Goal: Task Accomplishment & Management: Complete application form

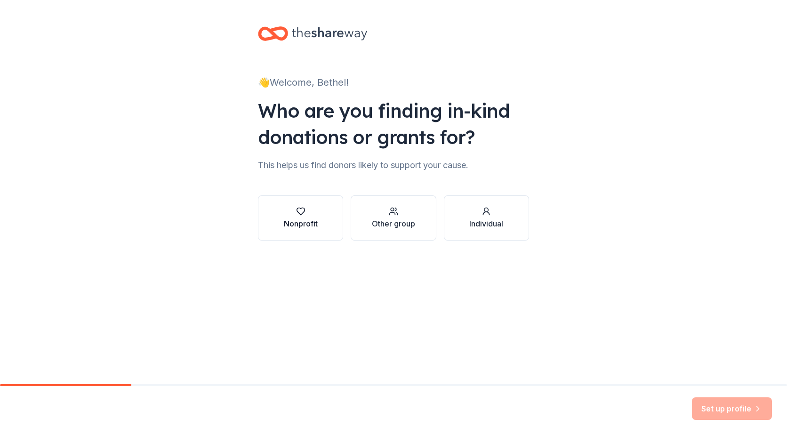
click at [290, 210] on div "button" at bounding box center [301, 211] width 34 height 9
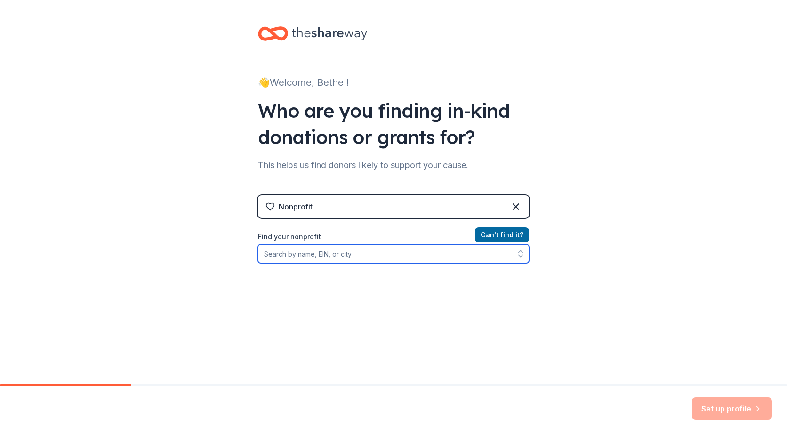
click at [291, 255] on input "Find your nonprofit" at bounding box center [393, 253] width 271 height 19
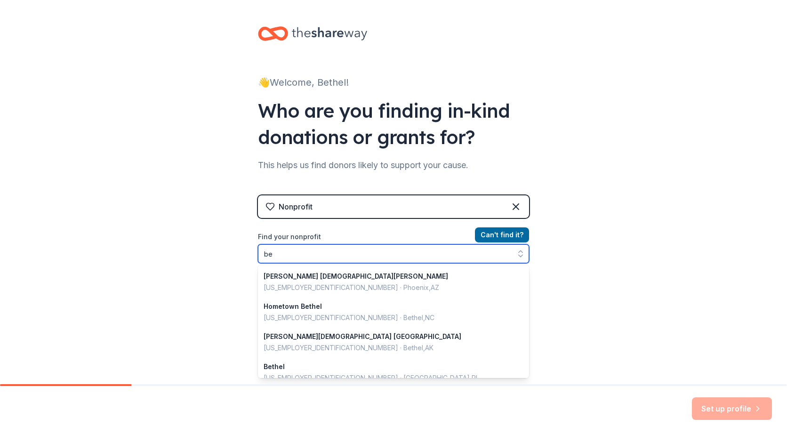
type input "b"
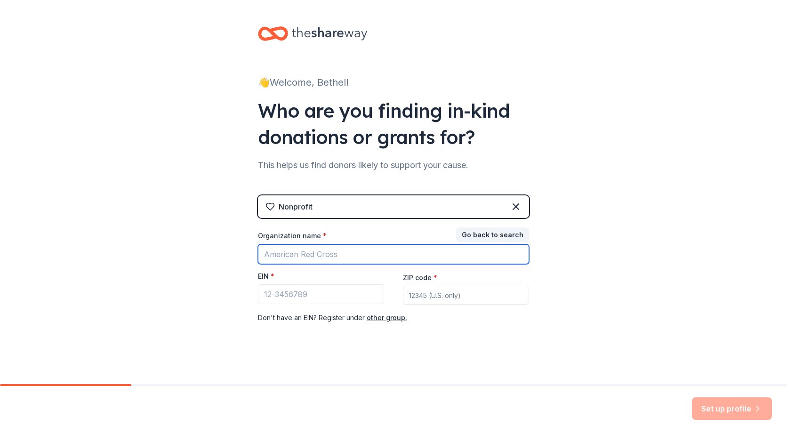
click at [272, 252] on input "Organization name *" at bounding box center [393, 254] width 271 height 20
type input "community crisis action center"
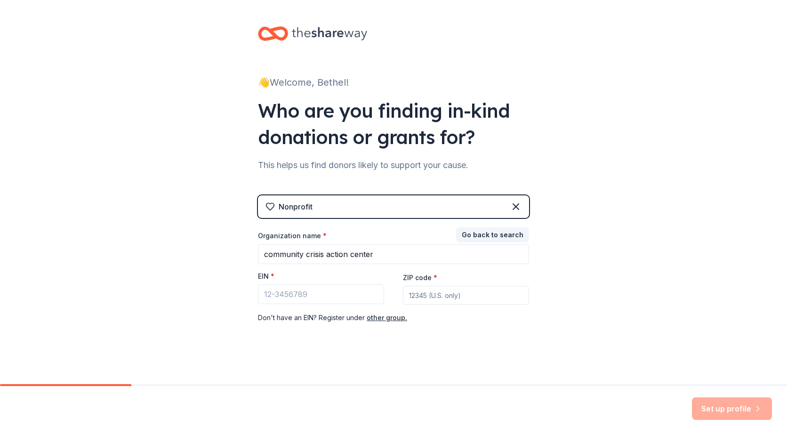
click at [182, 258] on div "👋 Welcome, Bethel! Who are you finding in-kind donations or grants for? This he…" at bounding box center [393, 193] width 787 height 387
click at [454, 295] on input "ZIP code *" at bounding box center [466, 295] width 126 height 19
click at [422, 335] on div "Nonprofit Go back to search Organization name * community crisis action center …" at bounding box center [393, 268] width 271 height 147
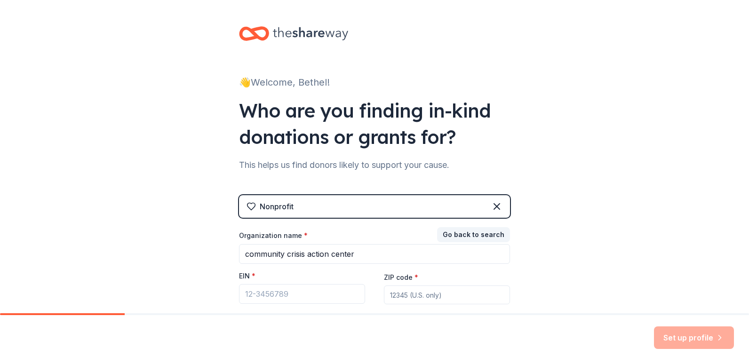
click at [271, 277] on div "EIN *" at bounding box center [302, 277] width 126 height 13
click at [260, 294] on input "EIN *" at bounding box center [302, 294] width 126 height 20
click at [286, 297] on input "93" at bounding box center [302, 294] width 126 height 20
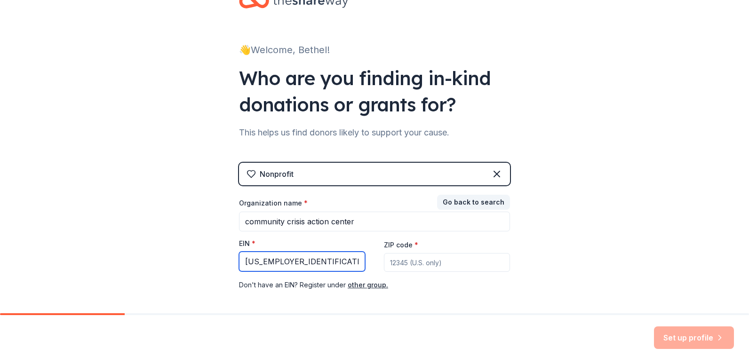
scroll to position [47, 0]
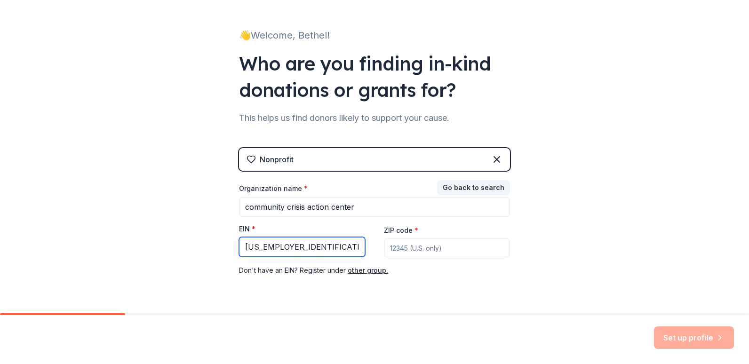
type input "93-1604871"
click at [414, 250] on input "ZIP code *" at bounding box center [447, 248] width 126 height 19
click at [446, 257] on div "Organization name * community crisis action center EIN * 93-1604871 ZIP code * …" at bounding box center [374, 230] width 271 height 92
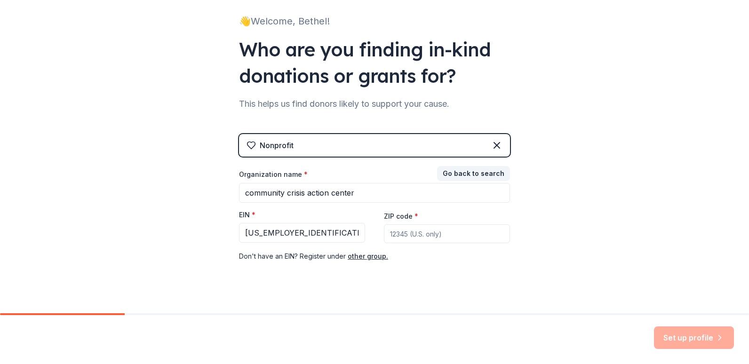
scroll to position [74, 0]
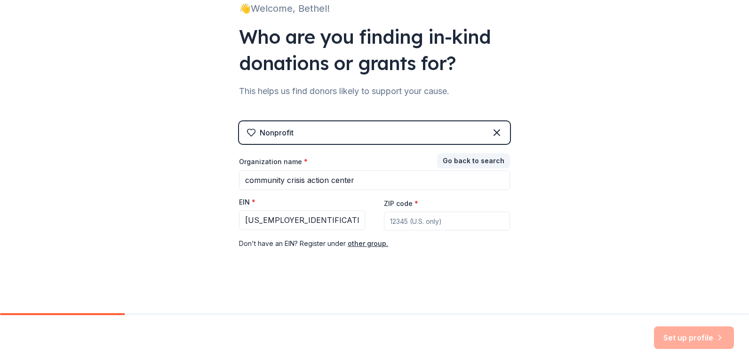
click at [504, 251] on div "Nonprofit Go back to search Organization name * community crisis action center …" at bounding box center [374, 194] width 271 height 147
click at [416, 219] on input "ZIP code *" at bounding box center [447, 221] width 126 height 19
type input "79904"
click at [676, 336] on button "Set up profile" at bounding box center [694, 338] width 80 height 23
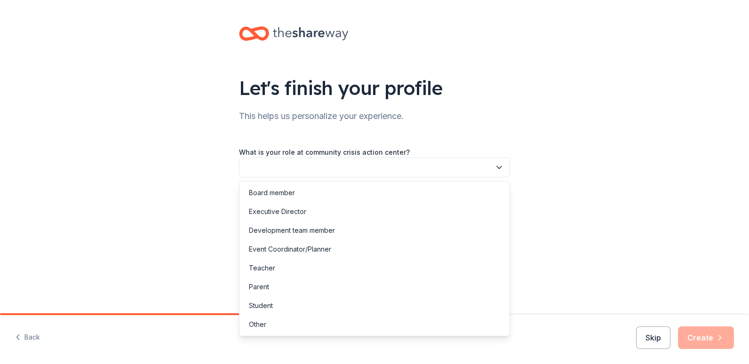
click at [290, 166] on button "button" at bounding box center [374, 168] width 271 height 20
click at [272, 209] on div "Executive Director" at bounding box center [277, 211] width 57 height 11
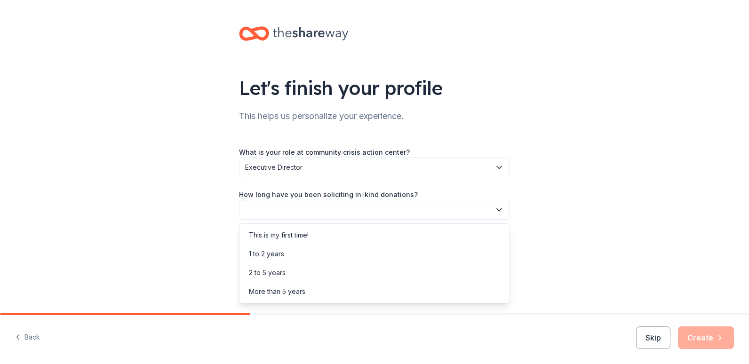
click at [269, 212] on button "button" at bounding box center [374, 210] width 271 height 20
click at [256, 258] on div "1 to 2 years" at bounding box center [266, 253] width 35 height 11
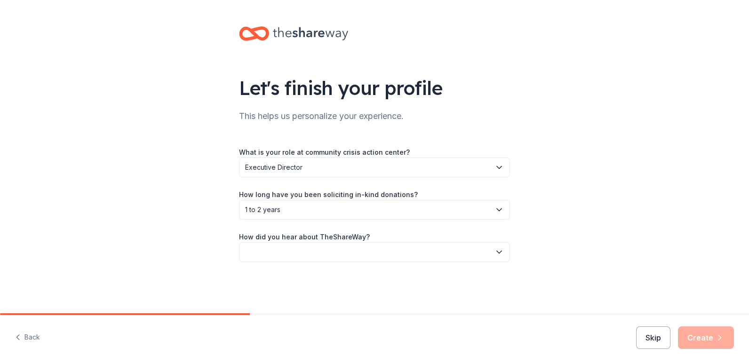
click at [260, 252] on button "button" at bounding box center [374, 252] width 271 height 20
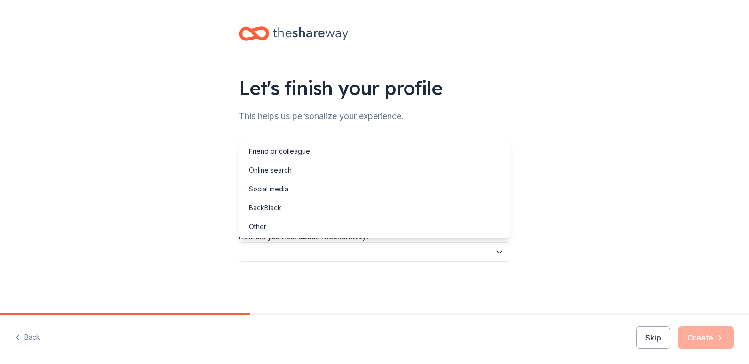
click at [259, 252] on button "button" at bounding box center [374, 252] width 271 height 20
click at [271, 185] on div "Social media" at bounding box center [269, 188] width 40 height 11
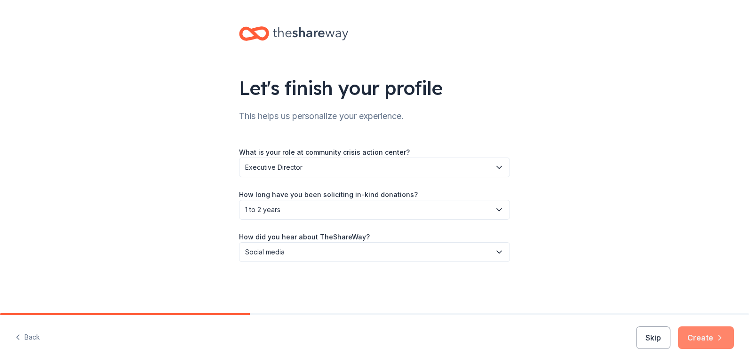
click at [712, 333] on button "Create" at bounding box center [706, 338] width 56 height 23
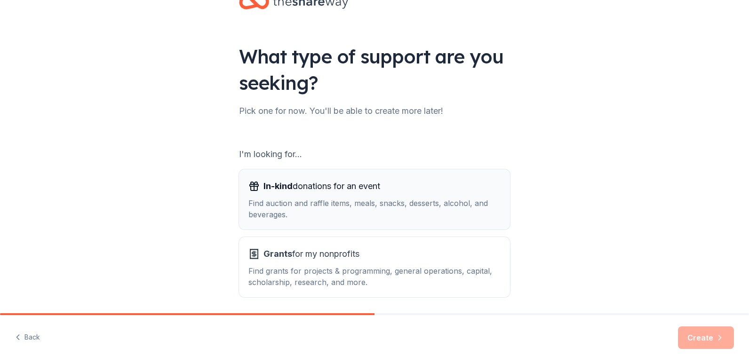
scroll to position [66, 0]
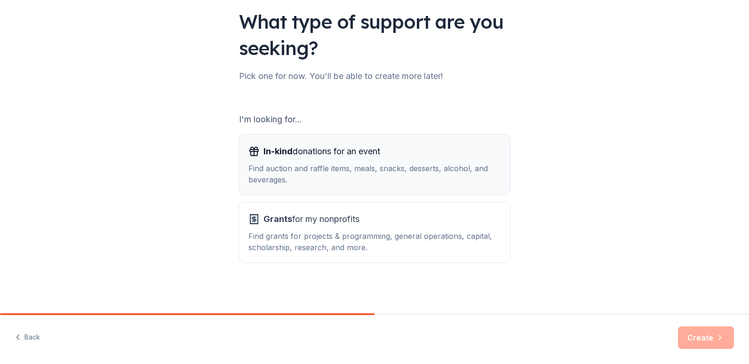
click at [271, 162] on div "In-kind donations for an event Find auction and raffle items, meals, snacks, de…" at bounding box center [374, 164] width 252 height 41
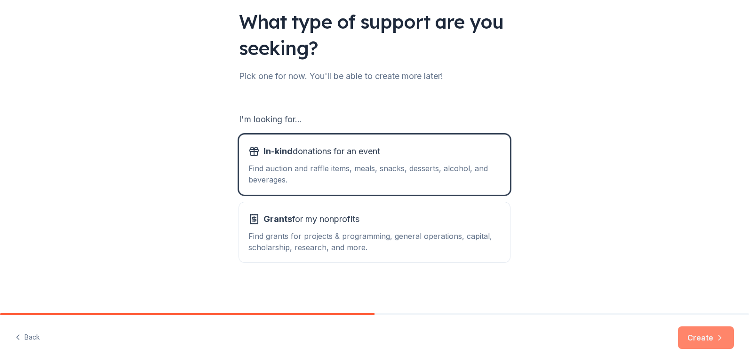
click at [708, 337] on button "Create" at bounding box center [706, 338] width 56 height 23
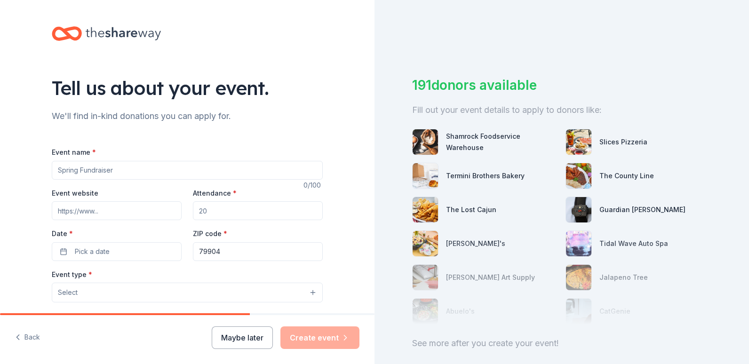
click at [80, 169] on input "Event name *" at bounding box center [187, 170] width 271 height 19
type input "Food Insecurity Program"
click at [108, 212] on input "Event website" at bounding box center [117, 210] width 130 height 19
drag, startPoint x: 119, startPoint y: 212, endPoint x: 37, endPoint y: 206, distance: 82.1
click at [29, 204] on div "Tell us about your event. We'll find in-kind donations you can apply for. Event…" at bounding box center [187, 313] width 375 height 626
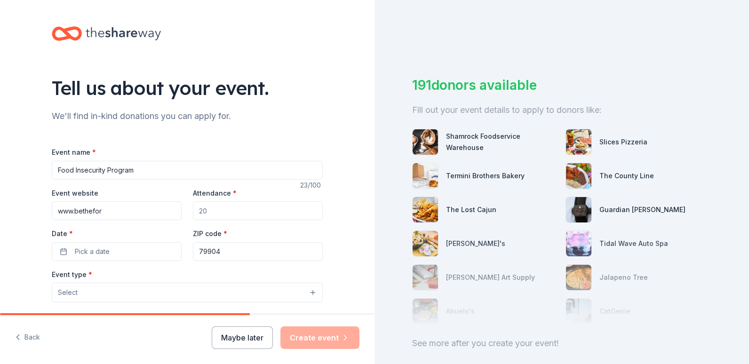
click at [104, 210] on input "www.bethefor" at bounding box center [117, 210] width 130 height 19
drag, startPoint x: 145, startPoint y: 206, endPoint x: 47, endPoint y: 206, distance: 98.8
click at [47, 206] on div "Tell us about your event. We'll find in-kind donations you can apply for. Event…" at bounding box center [187, 313] width 301 height 626
click at [139, 215] on input "www.betheforcecogic.org" at bounding box center [117, 210] width 130 height 19
paste input "https://www.bethelforce.com/contact"
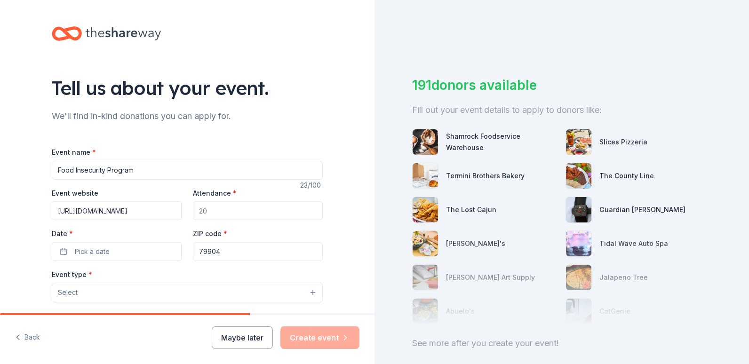
type input "https://www.bethelforce.com"
click at [233, 215] on input "Attendance *" at bounding box center [258, 210] width 130 height 19
drag, startPoint x: 231, startPoint y: 207, endPoint x: 177, endPoint y: 203, distance: 54.2
click at [177, 203] on div "Event website https://www.bethelforce.com Attendance * Date * Pick a date ZIP c…" at bounding box center [187, 224] width 271 height 74
type input "40"
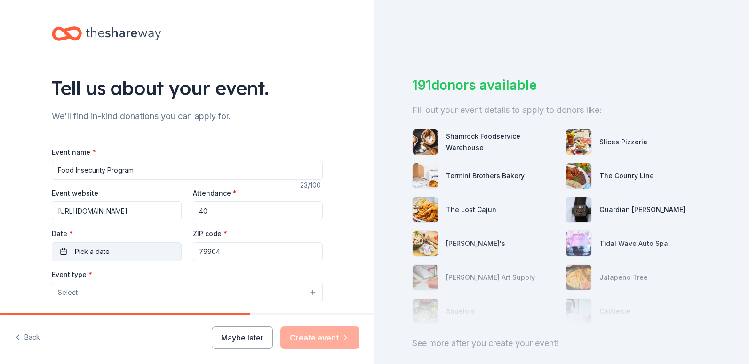
click at [89, 253] on span "Pick a date" at bounding box center [92, 251] width 35 height 11
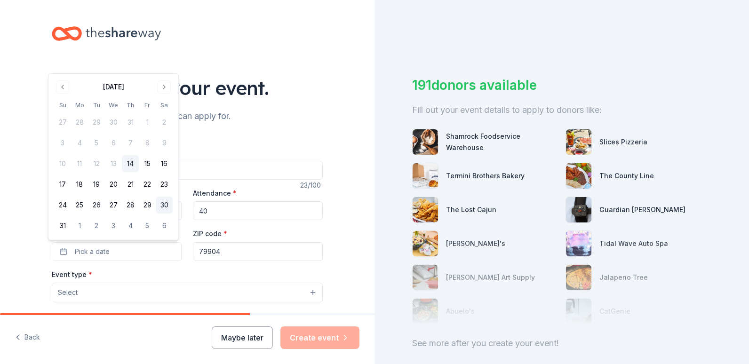
click at [162, 206] on button "30" at bounding box center [164, 205] width 17 height 17
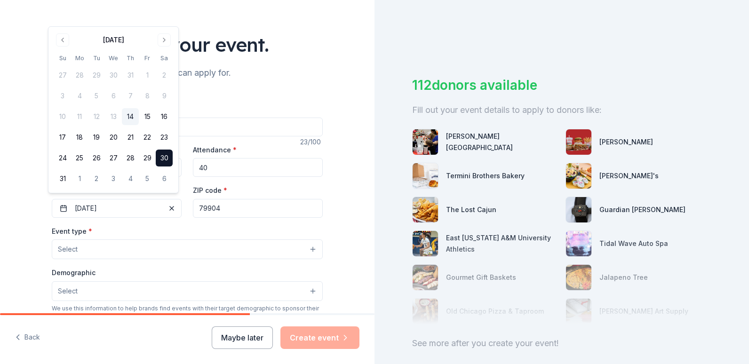
scroll to position [47, 0]
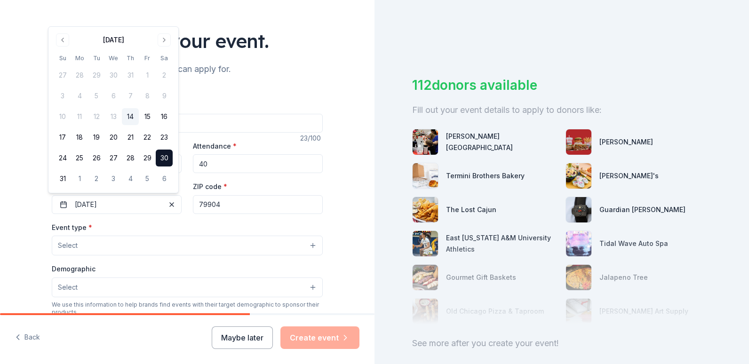
click at [80, 246] on button "Select" at bounding box center [187, 246] width 271 height 20
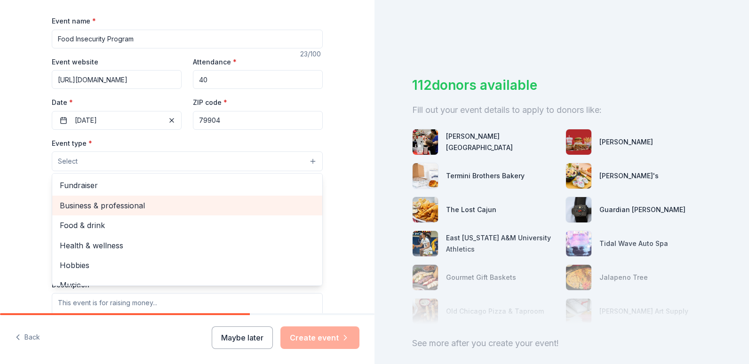
scroll to position [141, 0]
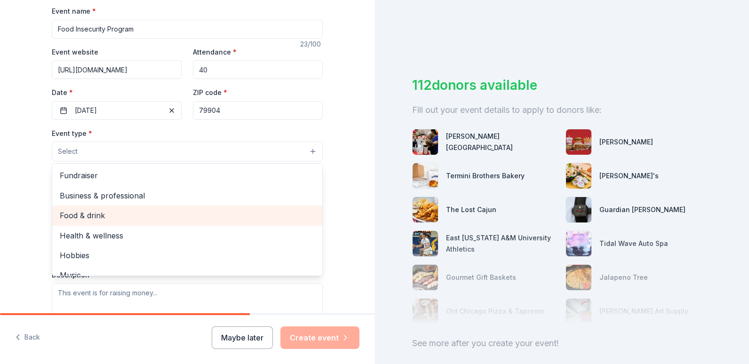
click at [96, 217] on span "Food & drink" at bounding box center [187, 215] width 255 height 12
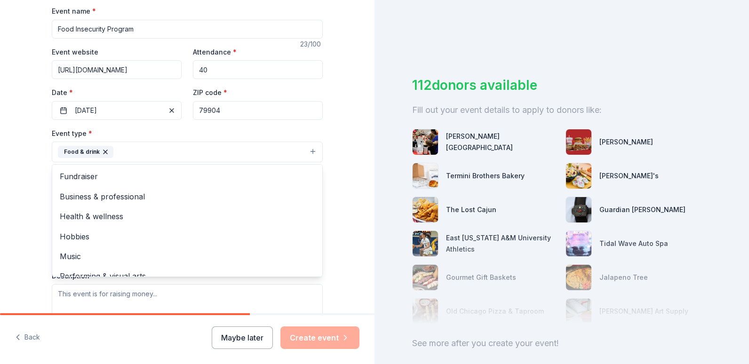
click at [341, 191] on div "Tell us about your event. We'll find in-kind donations you can apply for. Event…" at bounding box center [187, 172] width 375 height 627
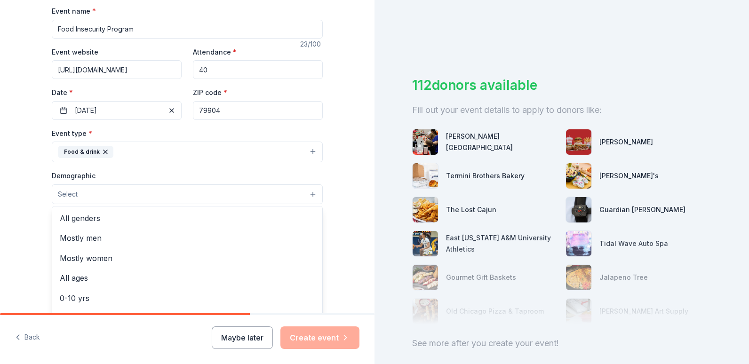
click at [102, 196] on button "Select" at bounding box center [187, 194] width 271 height 20
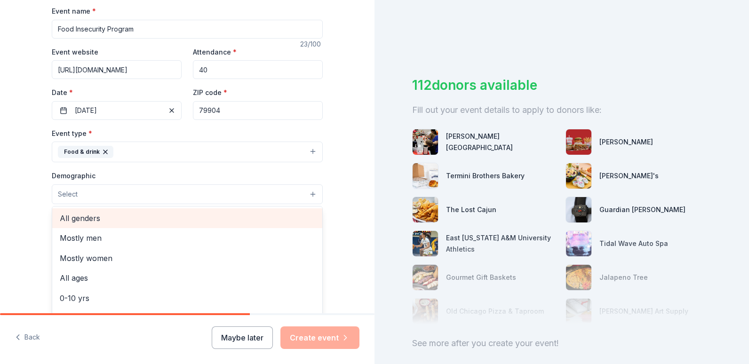
click at [88, 218] on span "All genders" at bounding box center [187, 218] width 255 height 12
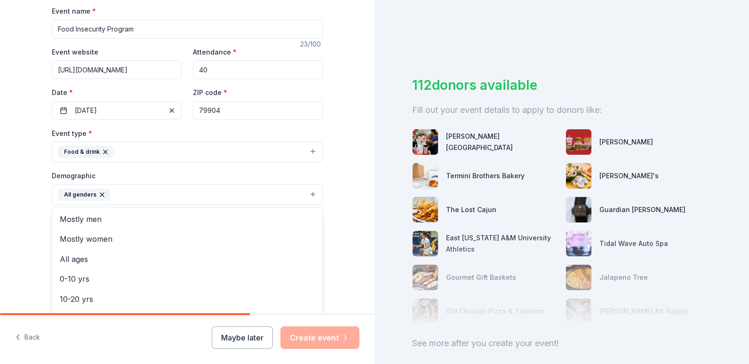
click at [345, 209] on div "Tell us about your event. We'll find in-kind donations you can apply for. Event…" at bounding box center [187, 173] width 375 height 628
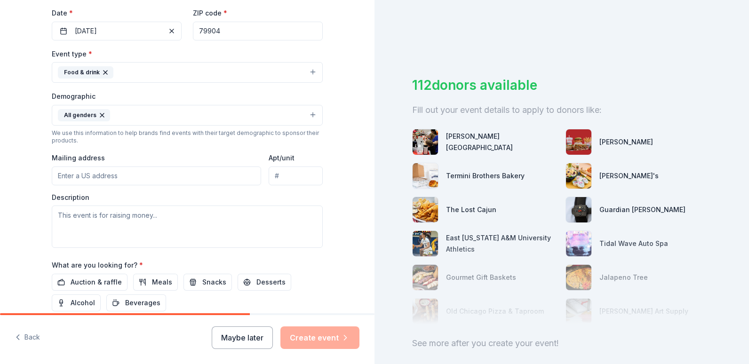
scroll to position [235, 0]
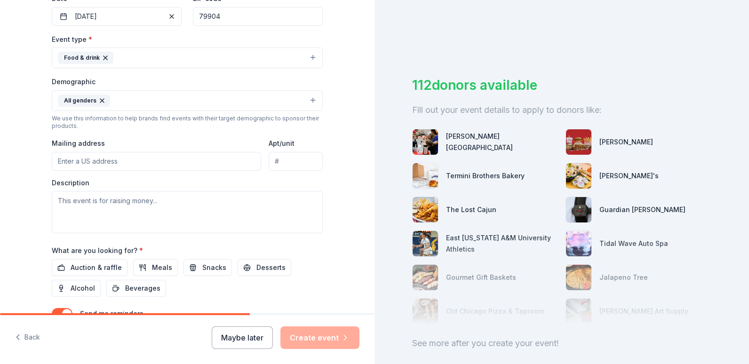
click at [107, 158] on input "Mailing address" at bounding box center [156, 161] width 209 height 19
type input "7750 Alabama St"
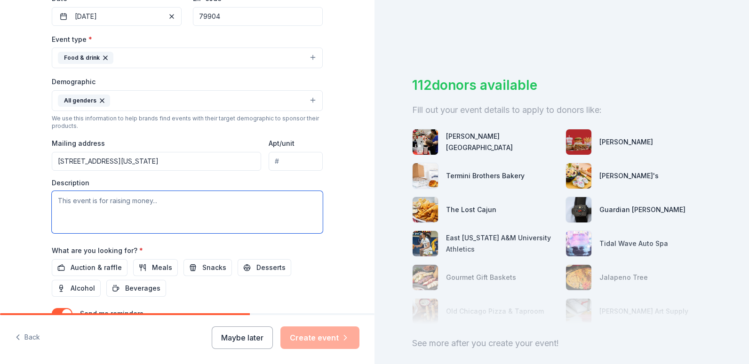
click at [85, 207] on textarea at bounding box center [187, 212] width 271 height 42
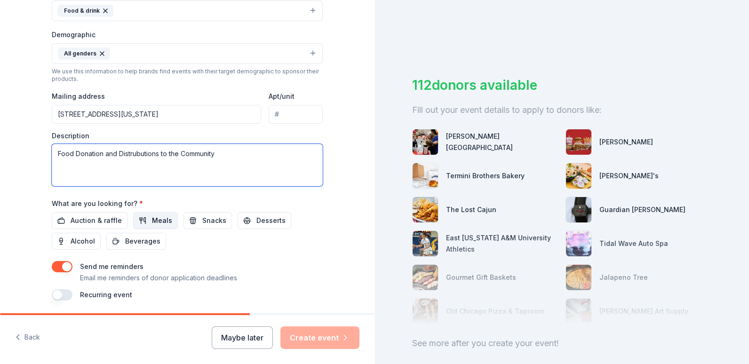
type textarea "Food Donation and Distrubutions to the Community"
click at [144, 224] on button "Meals" at bounding box center [155, 220] width 45 height 17
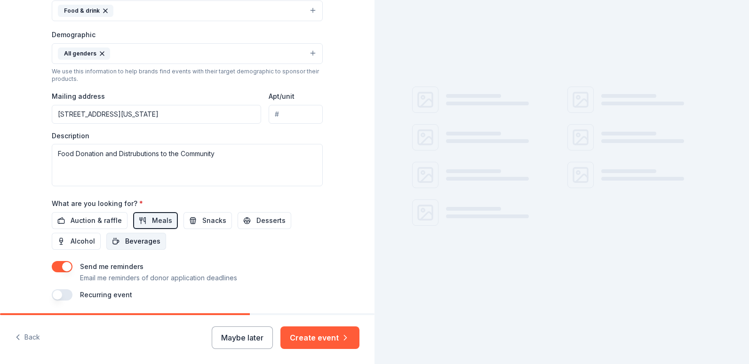
click at [136, 245] on span "Beverages" at bounding box center [142, 241] width 35 height 11
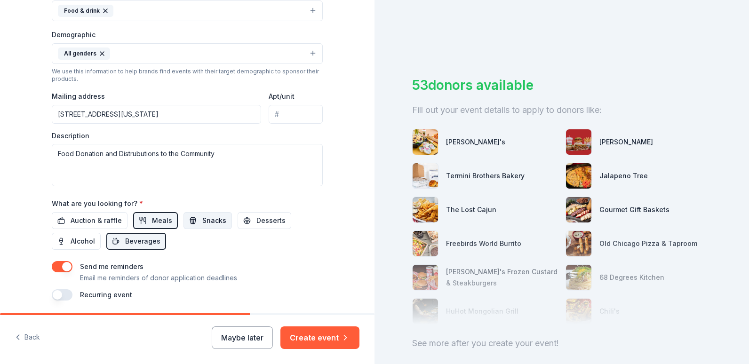
click at [202, 223] on span "Snacks" at bounding box center [214, 220] width 24 height 11
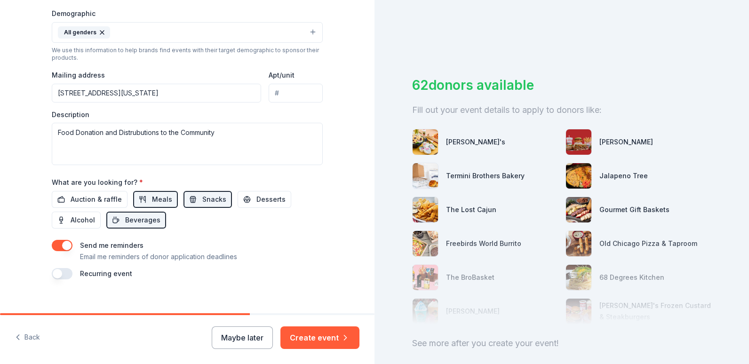
scroll to position [315, 0]
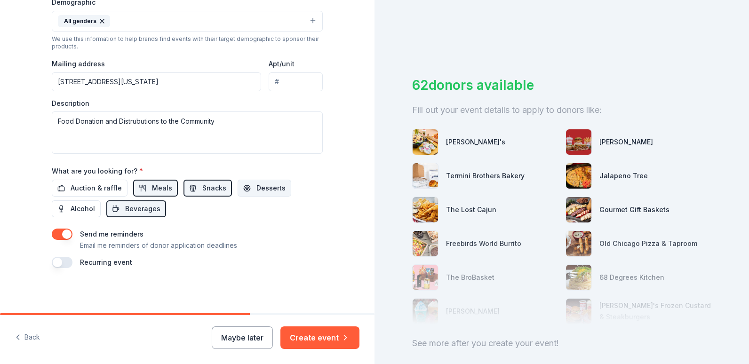
click at [272, 181] on button "Desserts" at bounding box center [265, 188] width 54 height 17
click at [65, 262] on button "button" at bounding box center [62, 262] width 21 height 11
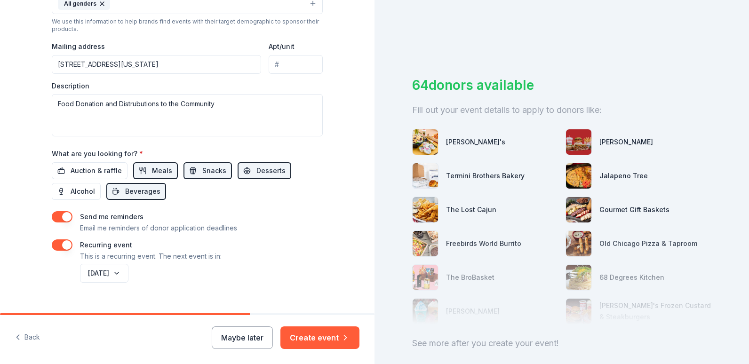
scroll to position [349, 0]
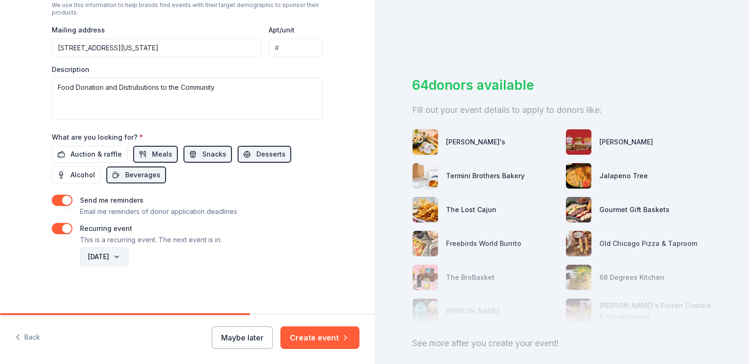
click at [128, 255] on button "August 2026" at bounding box center [104, 256] width 48 height 19
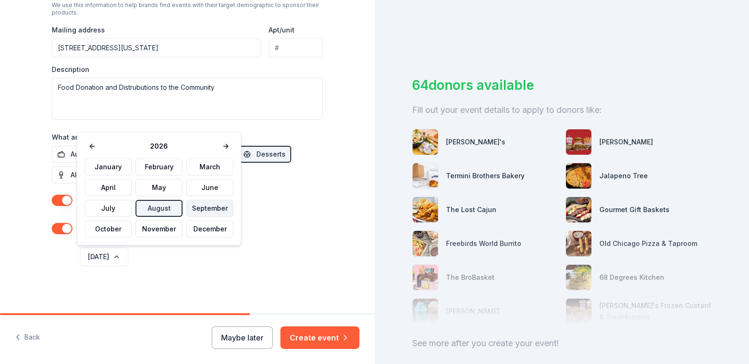
click at [197, 208] on button "September" at bounding box center [209, 208] width 47 height 17
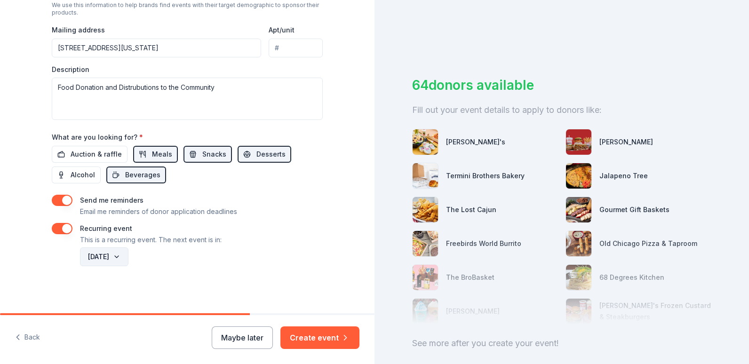
click at [128, 255] on button "September 2026" at bounding box center [104, 256] width 48 height 19
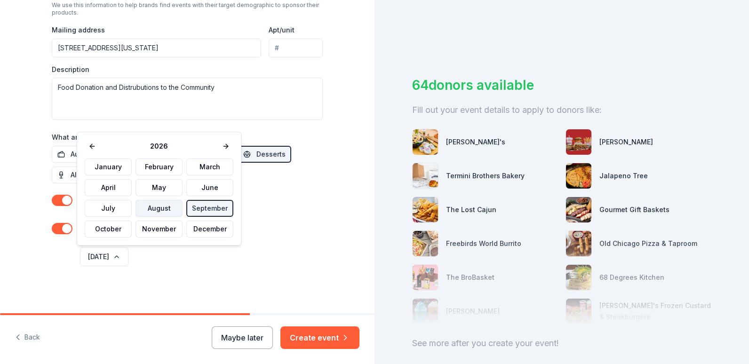
click at [165, 209] on button "August" at bounding box center [159, 208] width 47 height 17
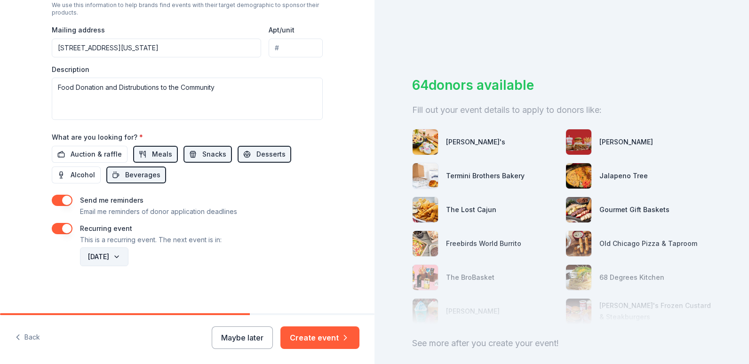
click at [128, 258] on button "August 2026" at bounding box center [104, 256] width 48 height 19
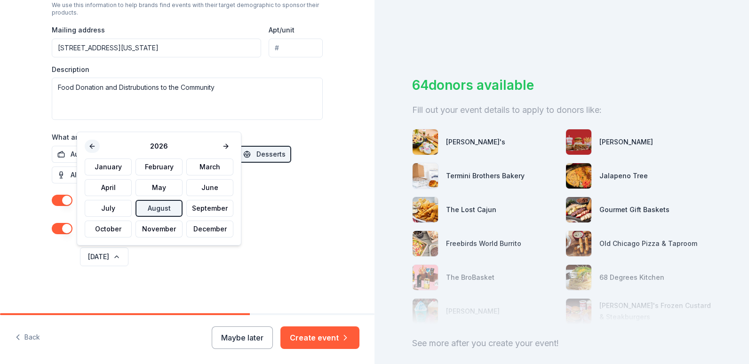
click at [93, 149] on button at bounding box center [92, 146] width 15 height 13
click at [206, 208] on button "September" at bounding box center [209, 208] width 47 height 17
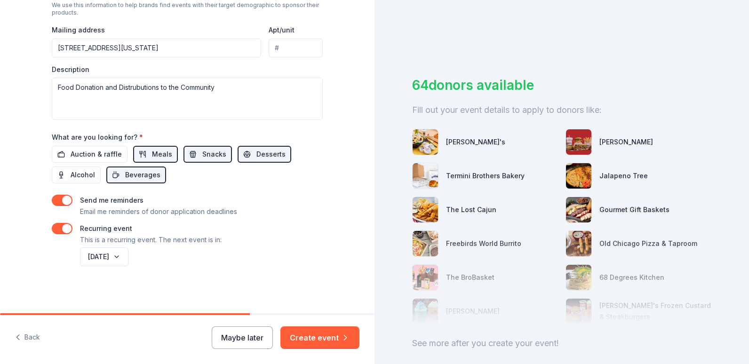
click at [323, 341] on button "Create event" at bounding box center [319, 338] width 79 height 23
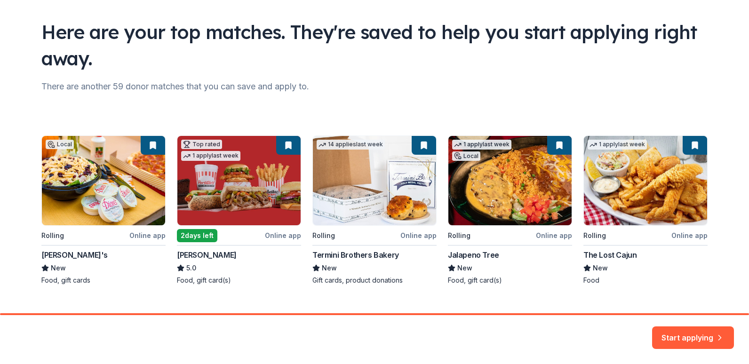
scroll to position [26, 0]
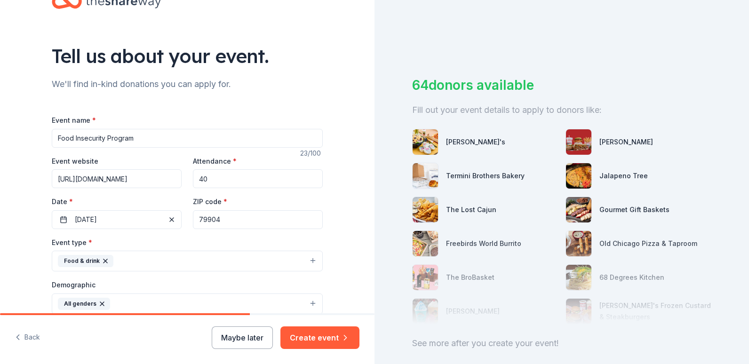
scroll to position [47, 0]
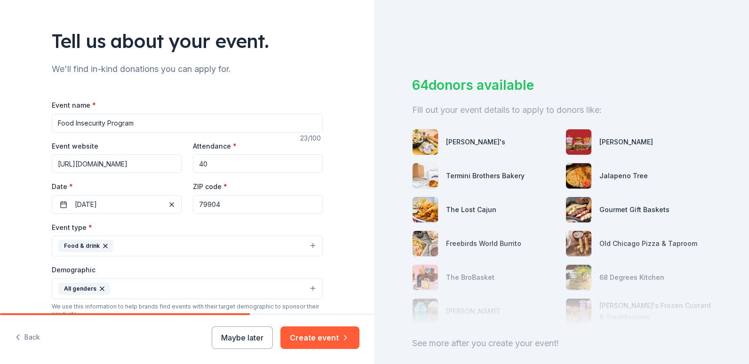
click at [137, 123] on input "Food Insecurity Program" at bounding box center [187, 123] width 271 height 19
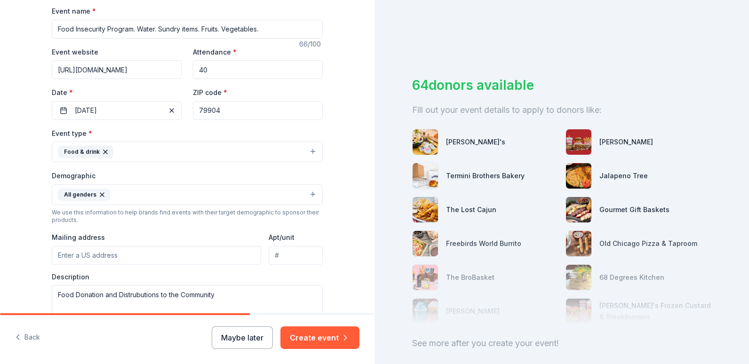
scroll to position [188, 0]
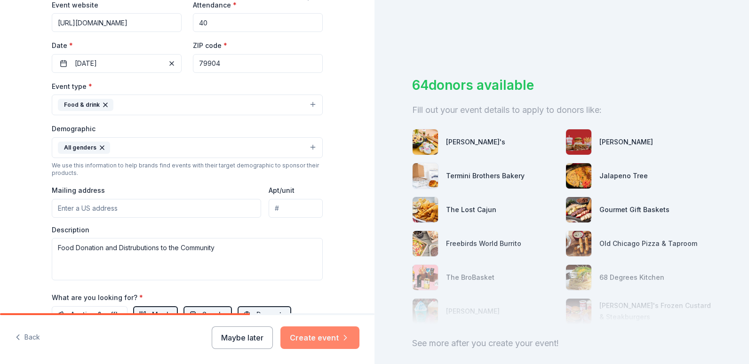
type input "Food Insecurity Program. Water. Sundry items. Fruits. Vegetables."
click at [326, 334] on button "Create event" at bounding box center [319, 338] width 79 height 23
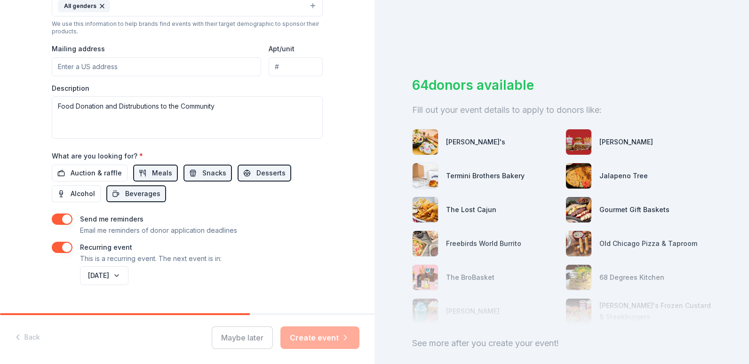
scroll to position [349, 0]
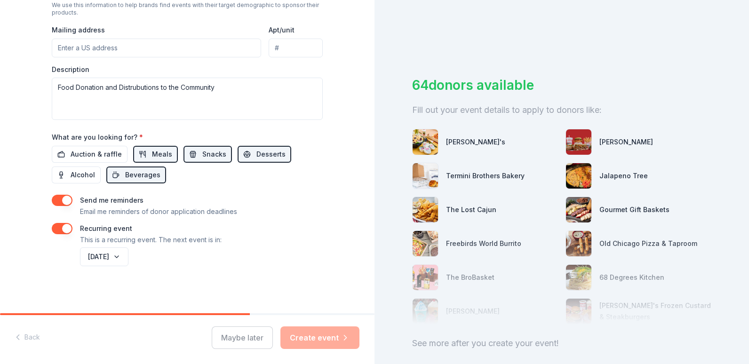
click at [337, 327] on div "Maybe later Create event" at bounding box center [286, 338] width 148 height 23
click at [257, 266] on div "September 2025" at bounding box center [200, 257] width 245 height 23
click at [308, 335] on div "Maybe later Create event" at bounding box center [286, 338] width 148 height 23
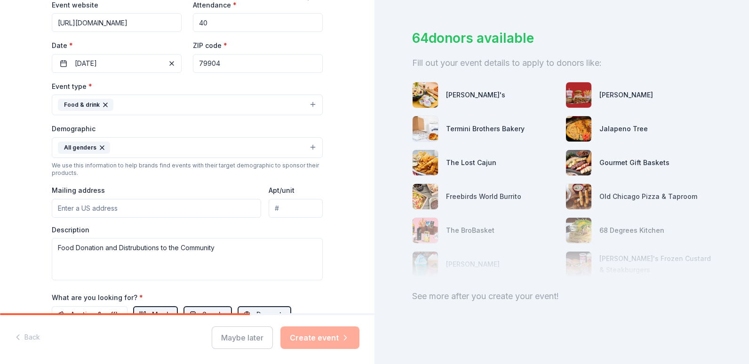
scroll to position [235, 0]
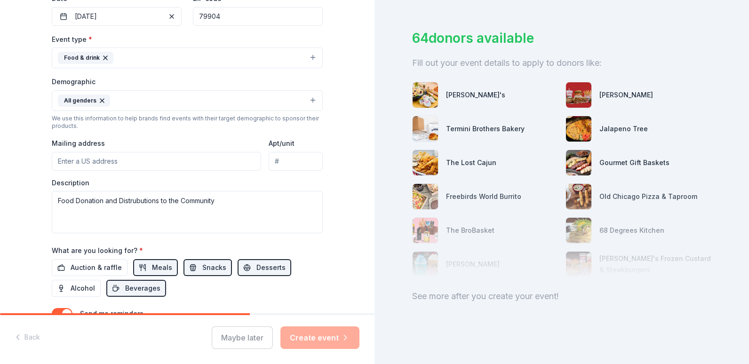
click at [120, 162] on input "Mailing address" at bounding box center [156, 161] width 209 height 19
type input "7750 Alabama St"
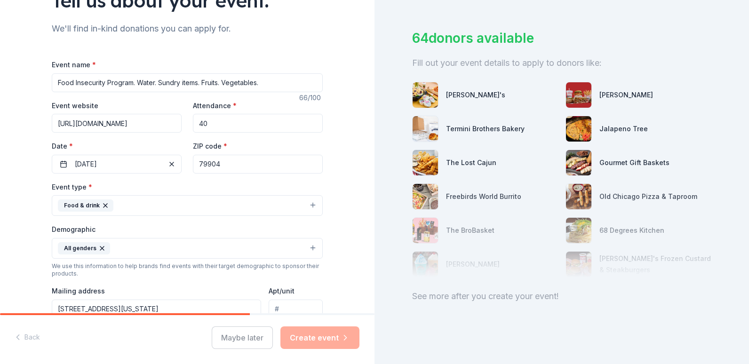
scroll to position [47, 0]
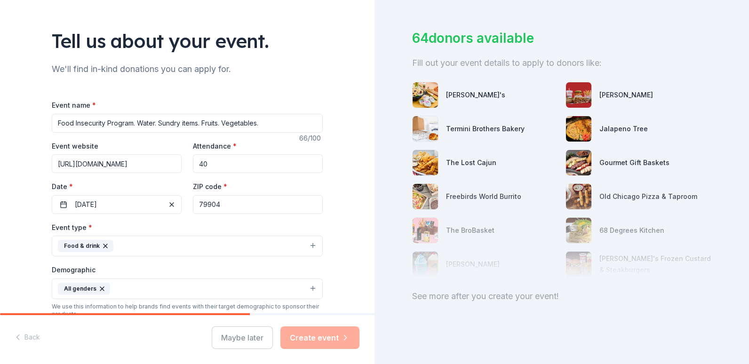
drag, startPoint x: 279, startPoint y: 123, endPoint x: 138, endPoint y: 114, distance: 140.5
click at [136, 114] on input "Food Insecurity Program. Water. Sundry items. Fruits. Vegetables." at bounding box center [187, 123] width 271 height 19
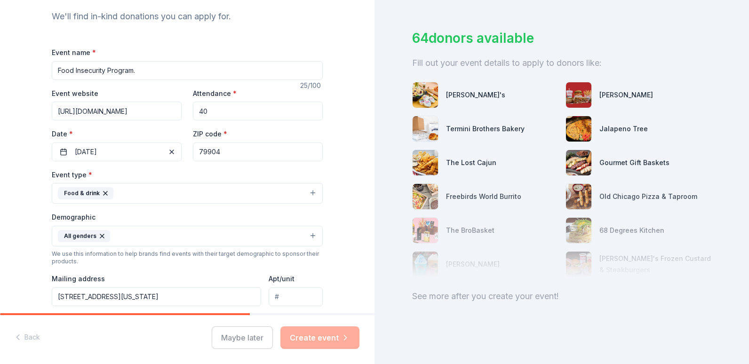
scroll to position [282, 0]
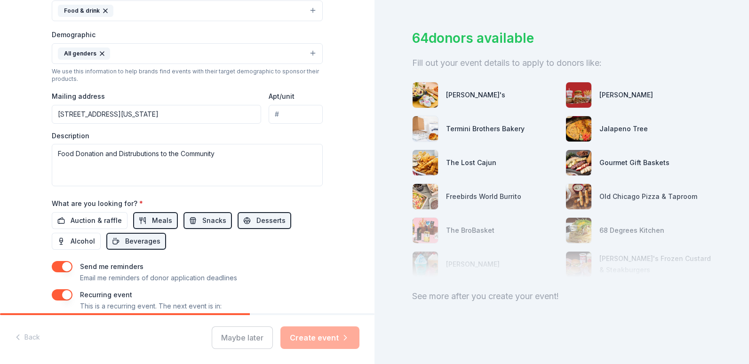
type input "Food Insecurity Program."
click at [248, 159] on textarea "Food Donation and Distrubutions to the Community" at bounding box center [187, 165] width 271 height 42
paste textarea "Water. Sundry items. Fruits. Vegetables."
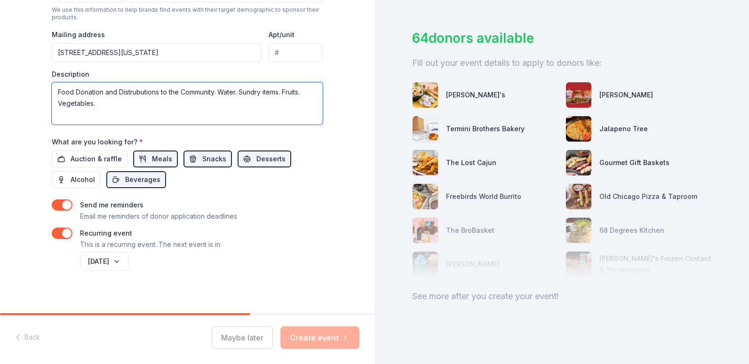
scroll to position [349, 0]
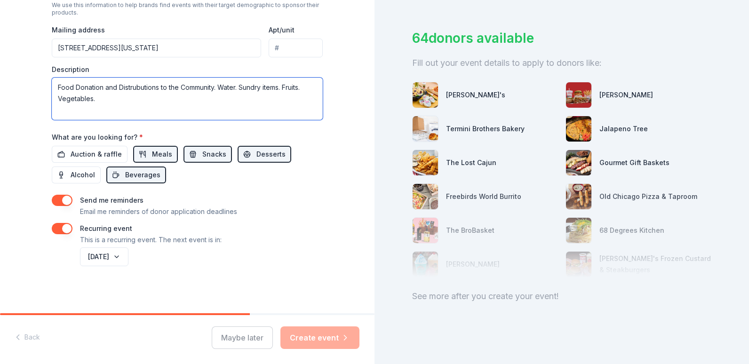
type textarea "Food Donation and Distrubutions to the Community. Water. Sundry items. Fruits. …"
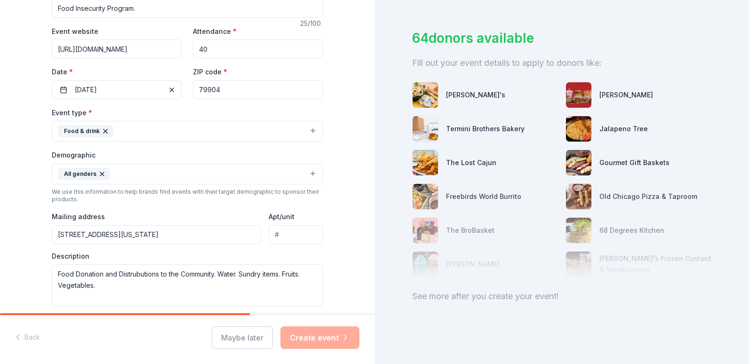
scroll to position [113, 0]
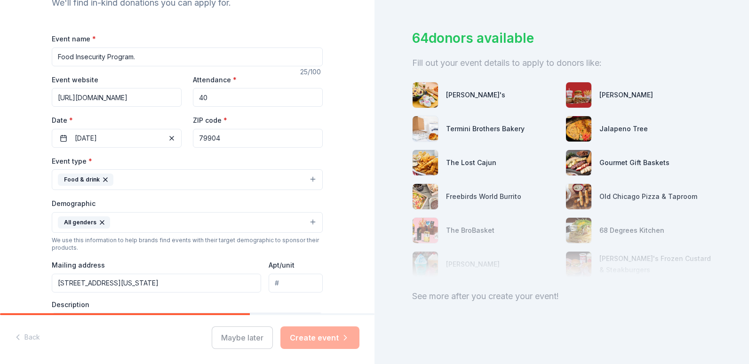
click at [236, 140] on input "79904" at bounding box center [258, 138] width 130 height 19
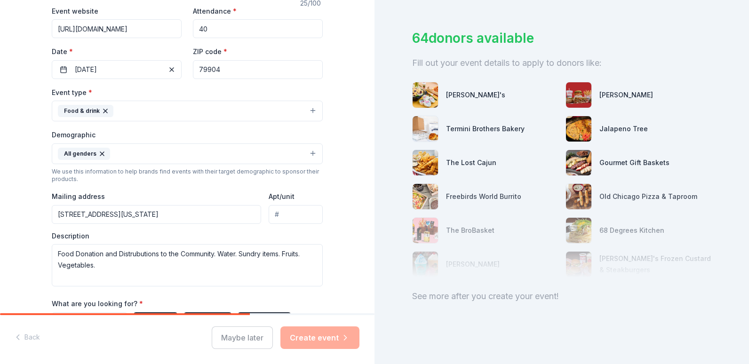
scroll to position [349, 0]
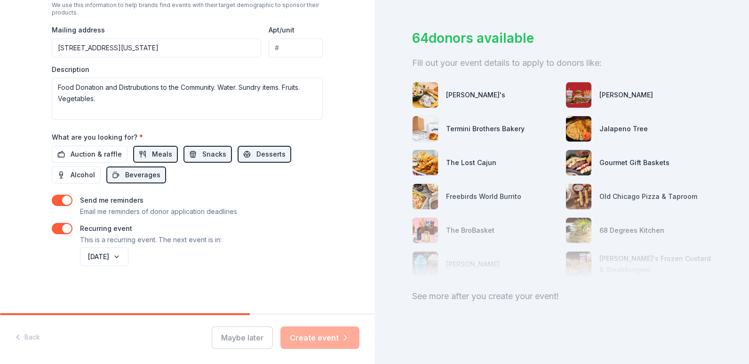
click at [128, 251] on button "September 2025" at bounding box center [104, 256] width 48 height 19
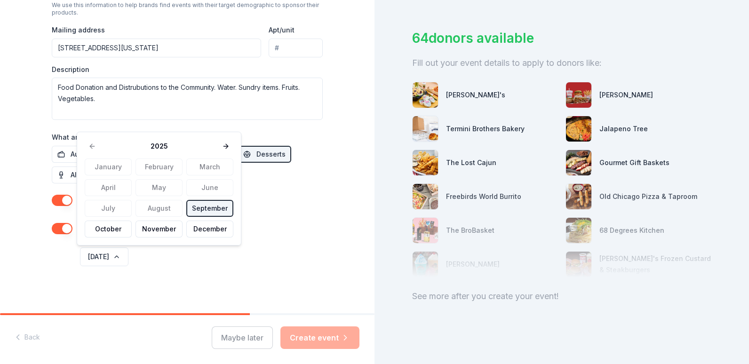
click at [193, 209] on button "September" at bounding box center [209, 208] width 47 height 17
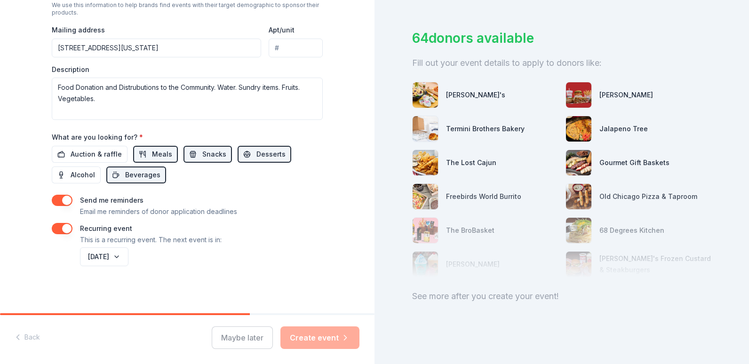
click at [335, 338] on div "Maybe later Create event" at bounding box center [286, 338] width 148 height 23
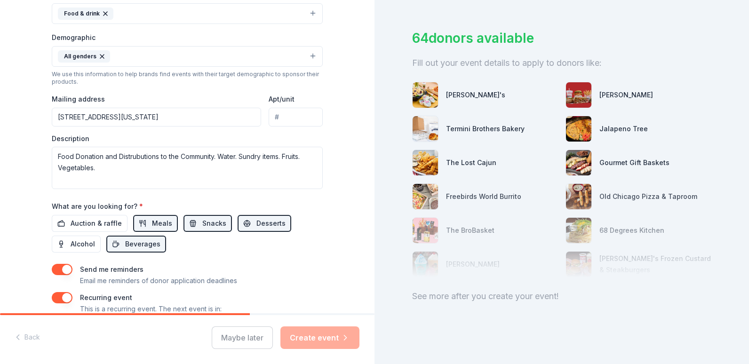
scroll to position [329, 0]
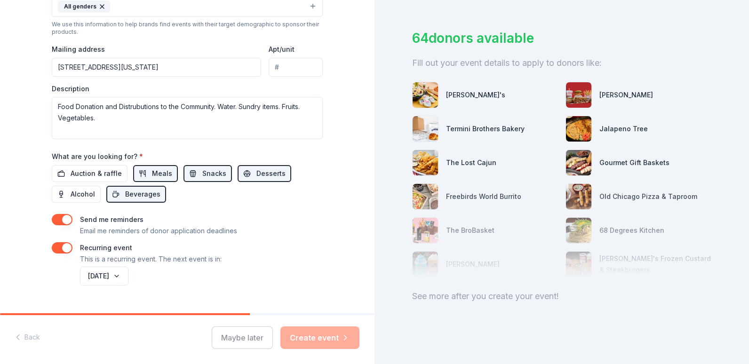
click at [57, 248] on button "button" at bounding box center [62, 247] width 21 height 11
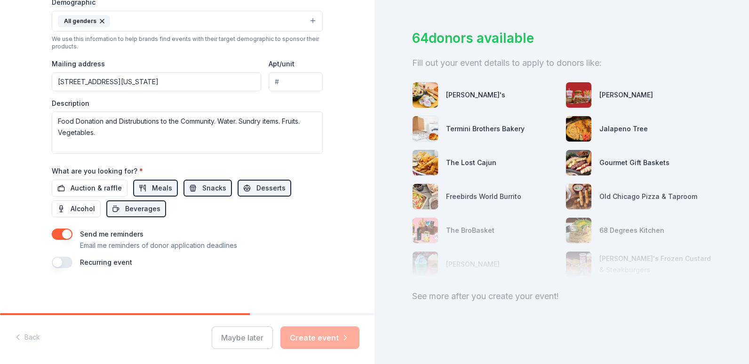
click at [62, 261] on button "button" at bounding box center [62, 262] width 21 height 11
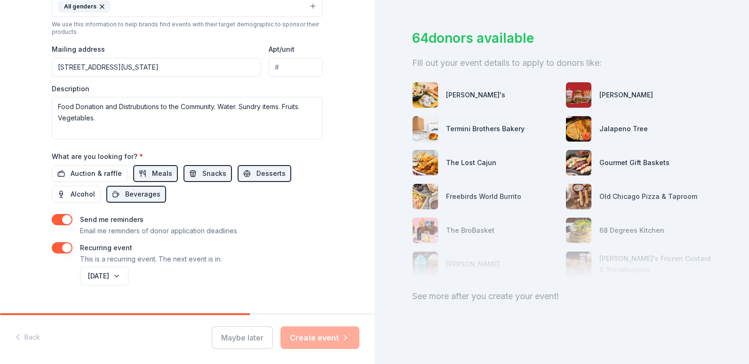
click at [52, 213] on div "Event name * Food Insecurity Program. 25 /100 Event website https://www.bethelf…" at bounding box center [187, 52] width 271 height 470
click at [55, 223] on button "button" at bounding box center [62, 219] width 21 height 11
click at [61, 222] on button "button" at bounding box center [62, 219] width 21 height 11
click at [100, 177] on span "Auction & raffle" at bounding box center [96, 173] width 51 height 11
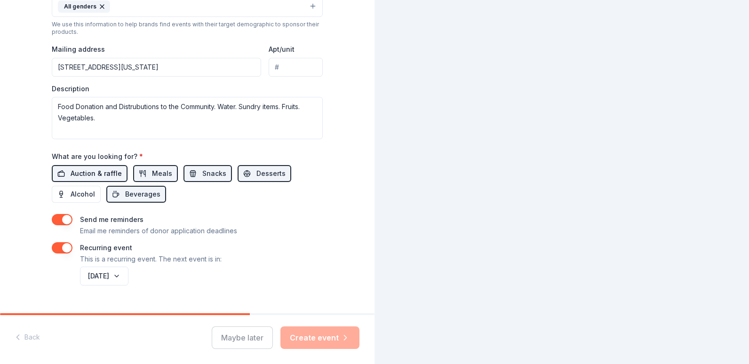
scroll to position [0, 0]
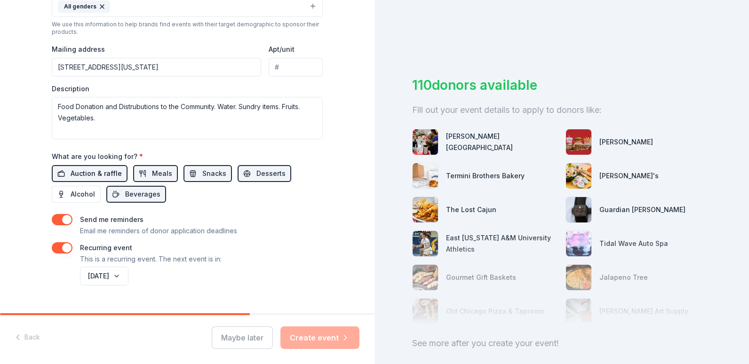
click at [100, 177] on span "Auction & raffle" at bounding box center [96, 173] width 51 height 11
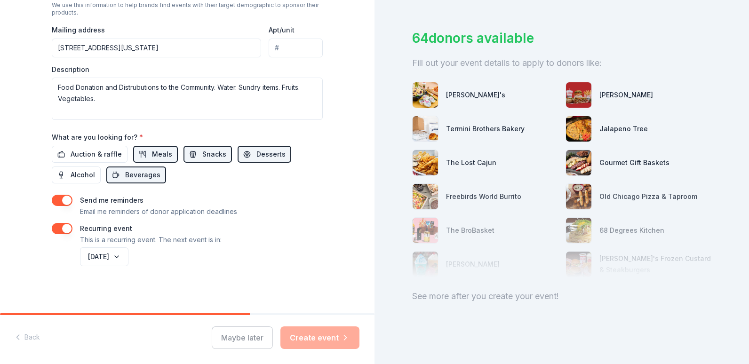
scroll to position [54, 0]
click at [312, 345] on div "Maybe later Create event" at bounding box center [286, 338] width 148 height 23
click at [312, 344] on div "Maybe later Create event" at bounding box center [286, 338] width 148 height 23
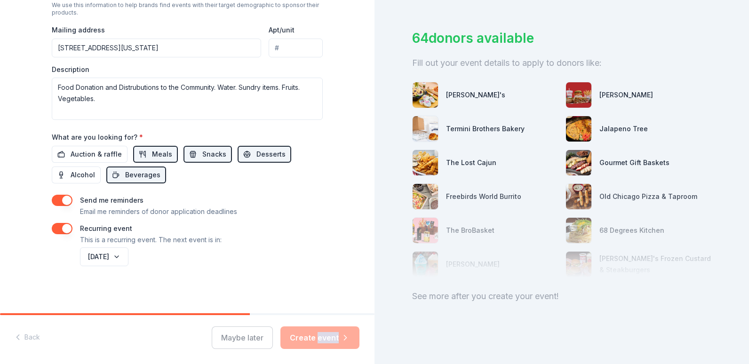
click at [312, 343] on div "Maybe later Create event" at bounding box center [286, 338] width 148 height 23
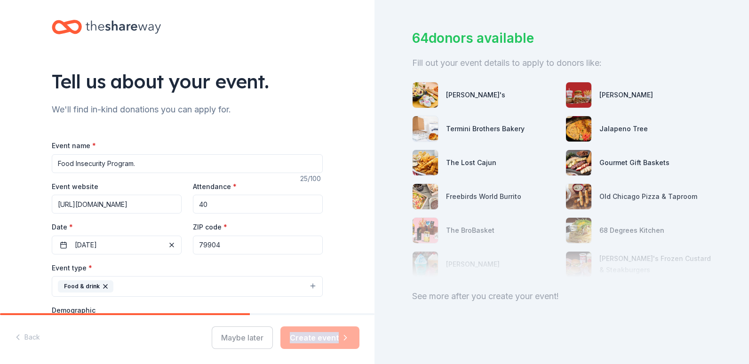
scroll to position [0, 0]
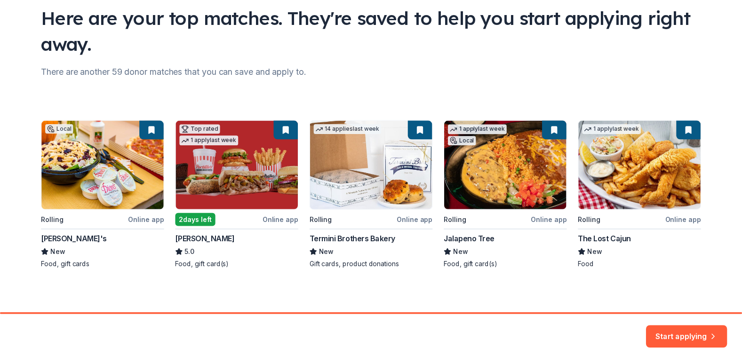
scroll to position [73, 0]
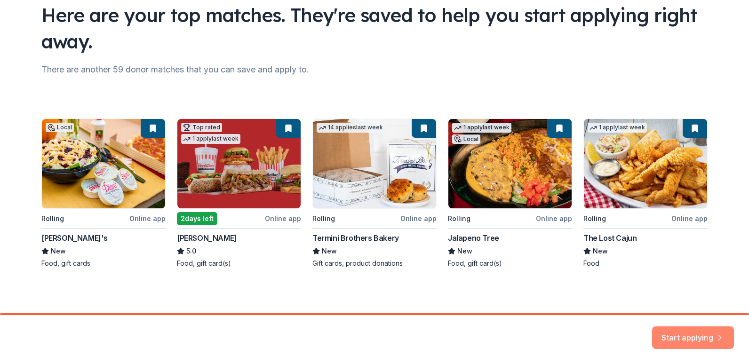
click at [686, 332] on button "Start applying" at bounding box center [693, 332] width 82 height 23
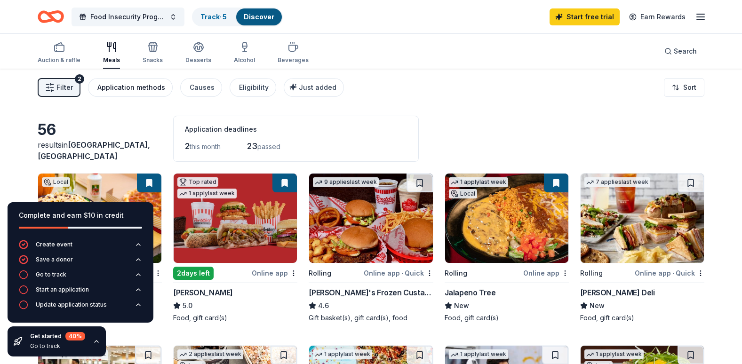
click at [128, 85] on div "Application methods" at bounding box center [131, 87] width 68 height 11
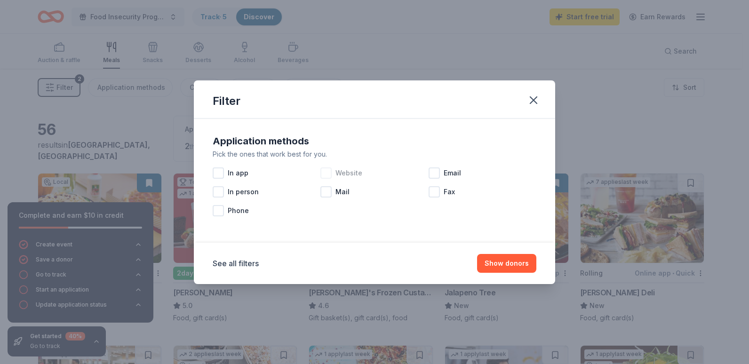
click at [330, 175] on div at bounding box center [325, 172] width 11 height 11
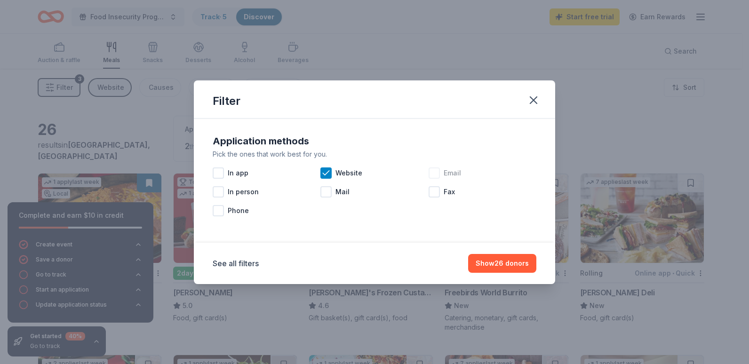
click at [434, 174] on div at bounding box center [434, 172] width 11 height 11
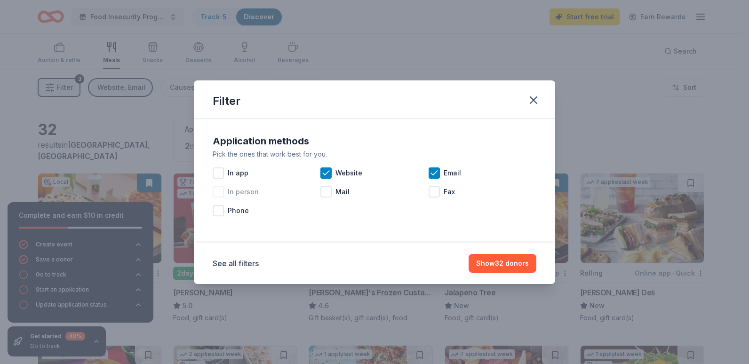
click at [220, 195] on div at bounding box center [218, 191] width 11 height 11
click at [221, 210] on div at bounding box center [218, 210] width 11 height 11
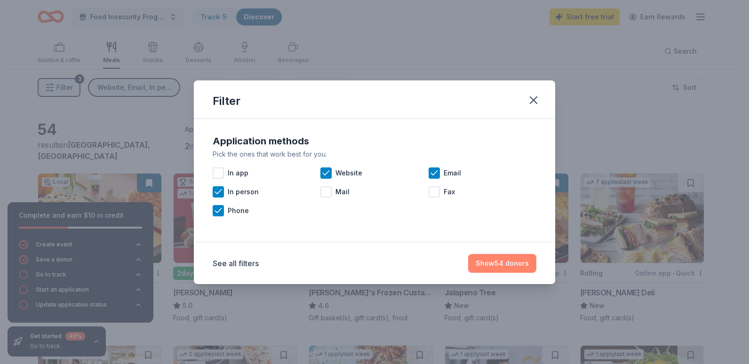
click at [503, 266] on button "Show 54 donors" at bounding box center [502, 263] width 68 height 19
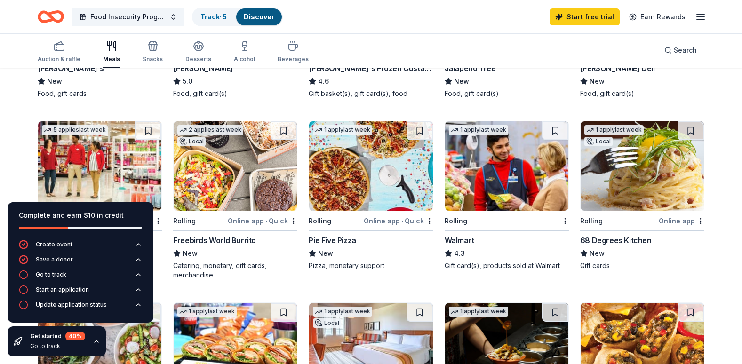
scroll to position [235, 0]
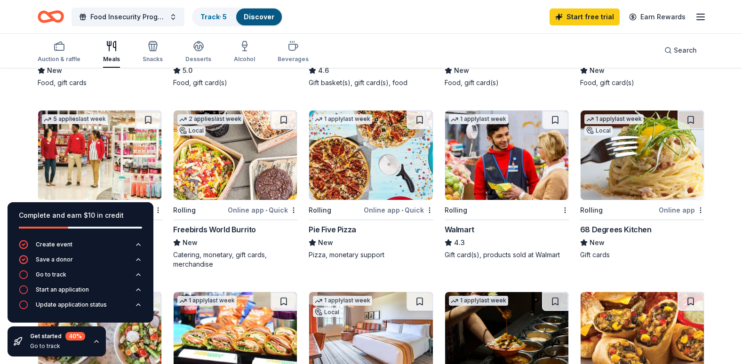
click at [457, 230] on div "Walmart" at bounding box center [460, 229] width 30 height 11
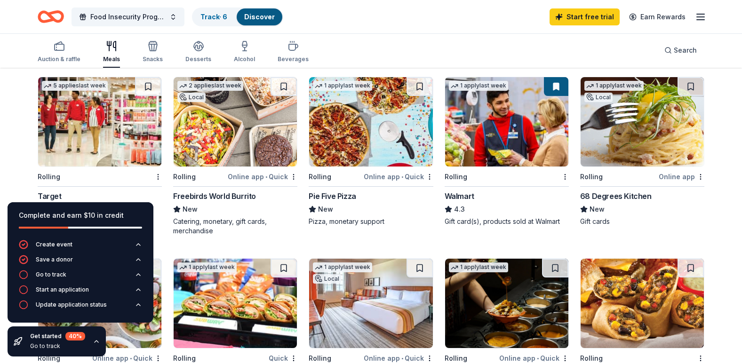
scroll to position [282, 0]
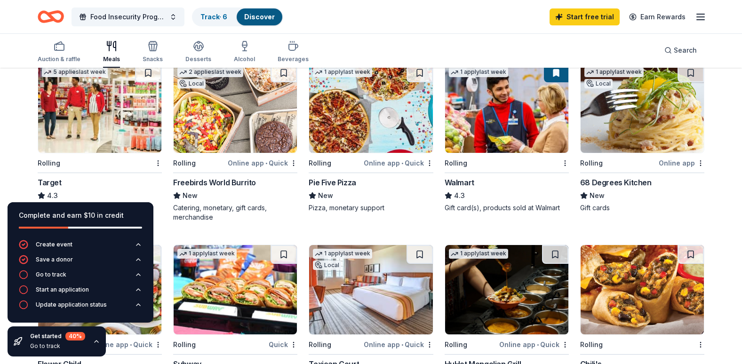
click at [55, 180] on div "Target" at bounding box center [50, 182] width 24 height 11
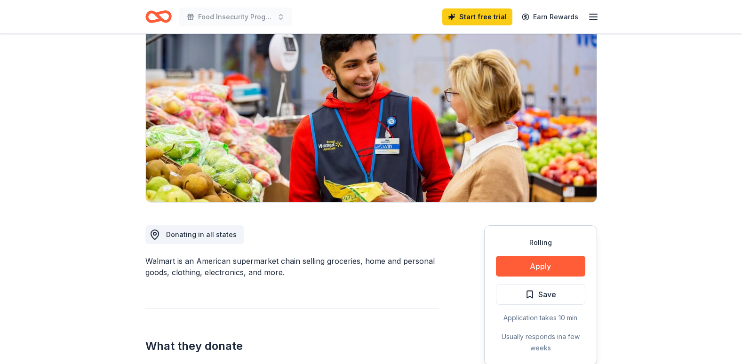
scroll to position [94, 0]
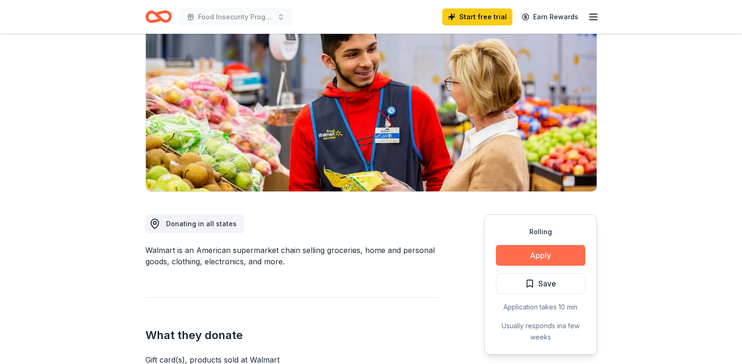
click at [553, 249] on button "Apply" at bounding box center [540, 255] width 89 height 21
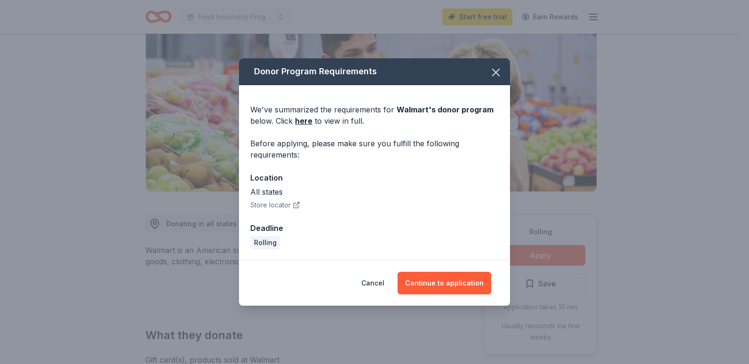
click at [282, 203] on button "Store locator" at bounding box center [275, 204] width 50 height 11
click at [453, 284] on button "Continue to application" at bounding box center [445, 283] width 94 height 23
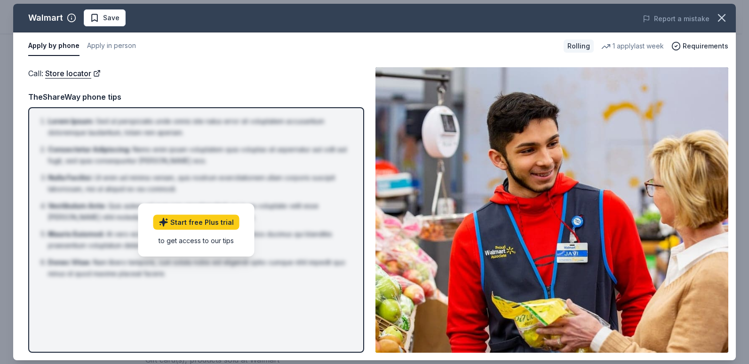
click at [204, 76] on div "Call : Store locator" at bounding box center [196, 73] width 336 height 12
click at [131, 66] on div "Call : Store locator Call : Store locator TheShareWay phone tips Lorem Ipsum : …" at bounding box center [374, 210] width 723 height 301
click at [66, 47] on button "Apply by phone" at bounding box center [53, 46] width 51 height 20
click at [71, 73] on link "Store locator" at bounding box center [73, 73] width 56 height 12
click at [109, 46] on button "Apply in person" at bounding box center [111, 46] width 49 height 20
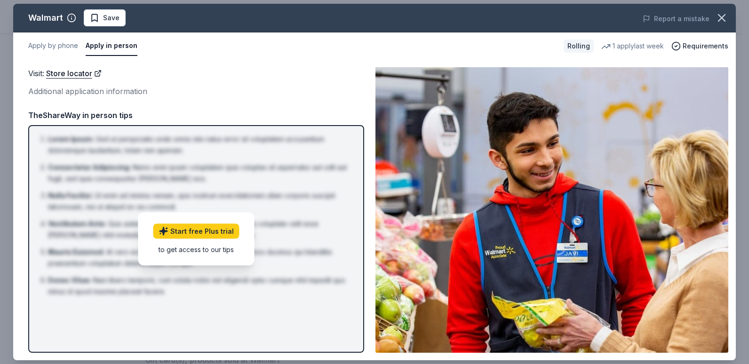
click at [93, 91] on div "Additional application information" at bounding box center [196, 91] width 336 height 12
click at [686, 47] on span "Requirements" at bounding box center [706, 45] width 46 height 11
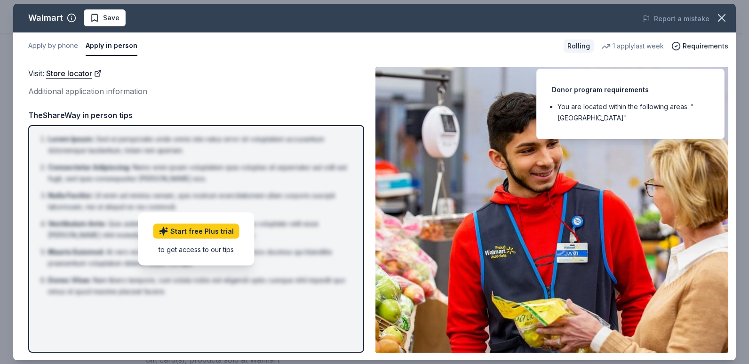
click at [597, 101] on li "You are located within the following areas: "USA"" at bounding box center [633, 112] width 151 height 23
click at [503, 40] on div "Apply by phone Apply in person" at bounding box center [292, 46] width 528 height 20
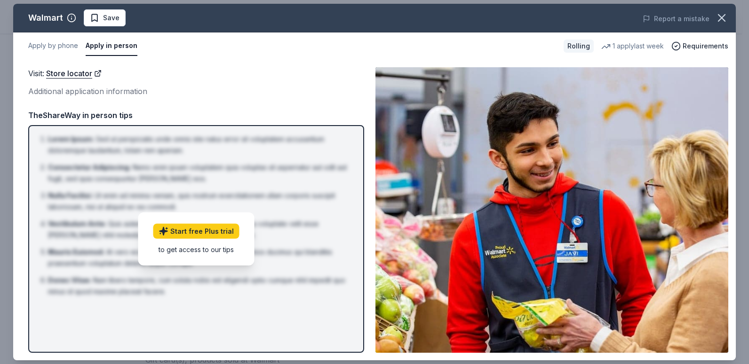
click at [584, 46] on div "Rolling" at bounding box center [579, 46] width 30 height 13
click at [84, 73] on link "Store locator" at bounding box center [74, 73] width 56 height 12
click at [621, 51] on div "1 apply last week" at bounding box center [632, 45] width 63 height 11
click at [597, 45] on div "Rolling 1 apply last week Requirements" at bounding box center [646, 46] width 165 height 13
click at [584, 48] on div "Rolling" at bounding box center [579, 46] width 30 height 13
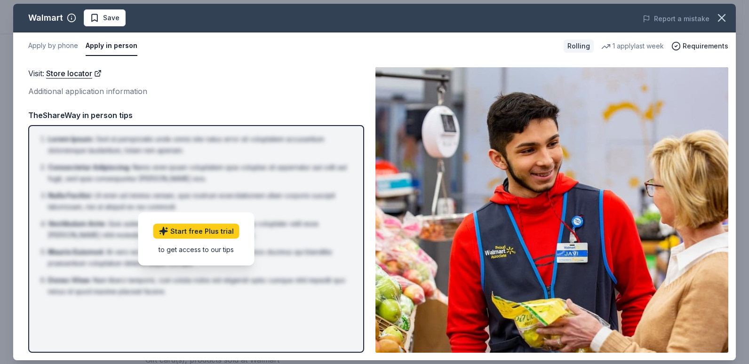
click at [109, 17] on span "Save" at bounding box center [111, 17] width 16 height 11
click at [70, 46] on button "Apply by phone" at bounding box center [53, 46] width 50 height 20
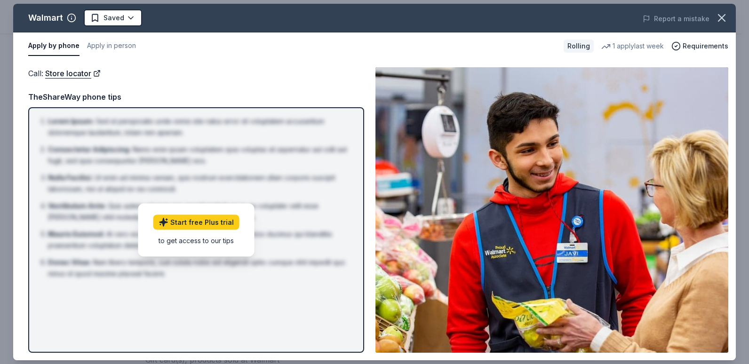
click at [205, 240] on div "to get access to our tips" at bounding box center [196, 240] width 86 height 10
click at [182, 225] on link "Start free Plus trial" at bounding box center [196, 222] width 86 height 15
click at [79, 73] on link "Store locator" at bounding box center [73, 73] width 56 height 12
click at [120, 50] on button "Apply in person" at bounding box center [111, 46] width 49 height 20
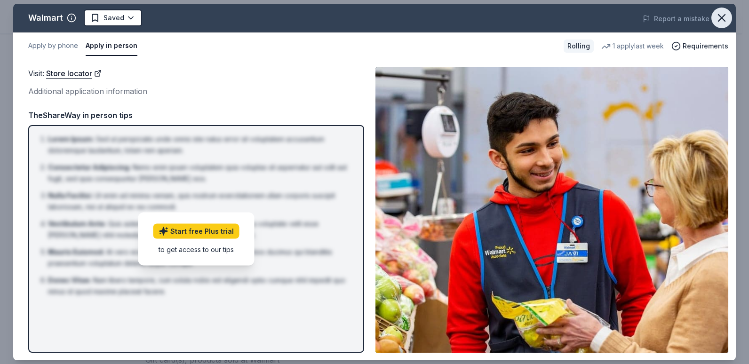
click at [722, 18] on icon "button" at bounding box center [721, 18] width 7 height 7
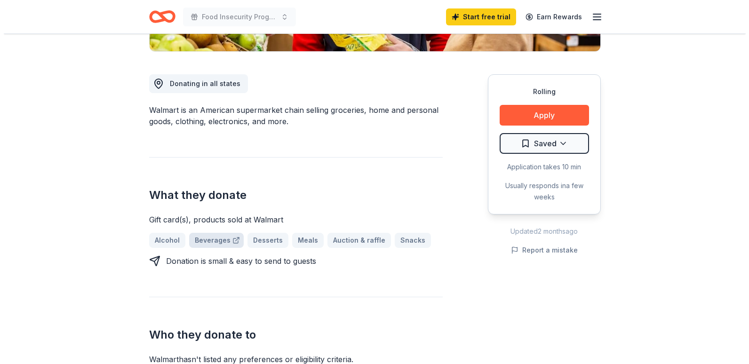
scroll to position [235, 0]
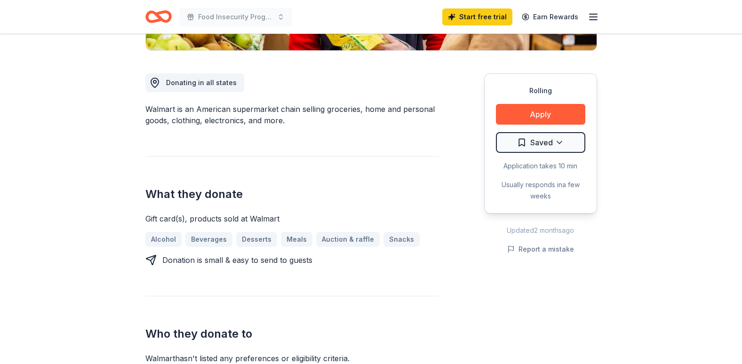
click at [554, 168] on div "Application takes 10 min" at bounding box center [540, 165] width 89 height 11
click at [530, 117] on button "Apply" at bounding box center [540, 114] width 89 height 21
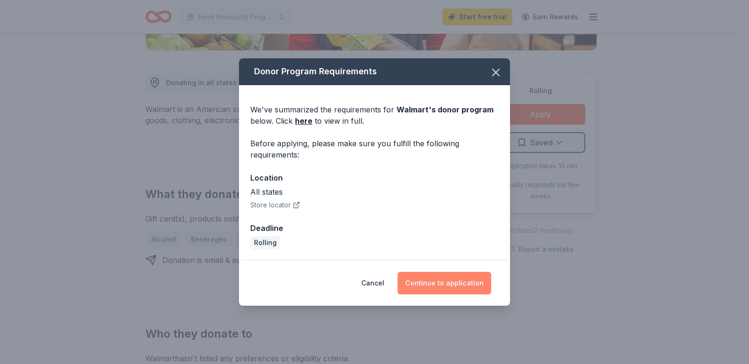
click at [434, 279] on button "Continue to application" at bounding box center [445, 283] width 94 height 23
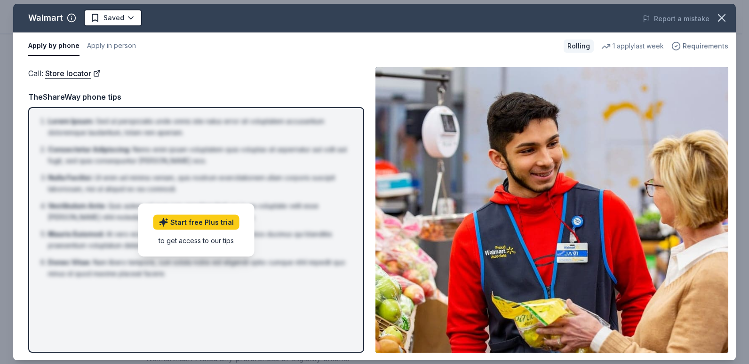
click at [695, 46] on span "Requirements" at bounding box center [706, 45] width 46 height 11
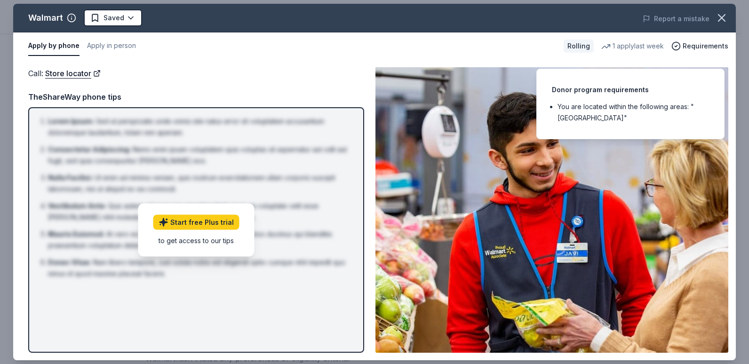
drag, startPoint x: 571, startPoint y: 103, endPoint x: 536, endPoint y: 102, distance: 34.8
click at [570, 103] on li "You are located within the following areas: "USA"" at bounding box center [633, 112] width 151 height 23
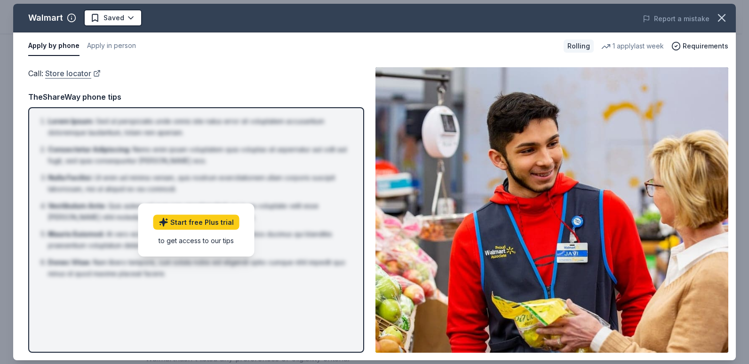
click at [77, 77] on link "Store locator" at bounding box center [73, 73] width 56 height 12
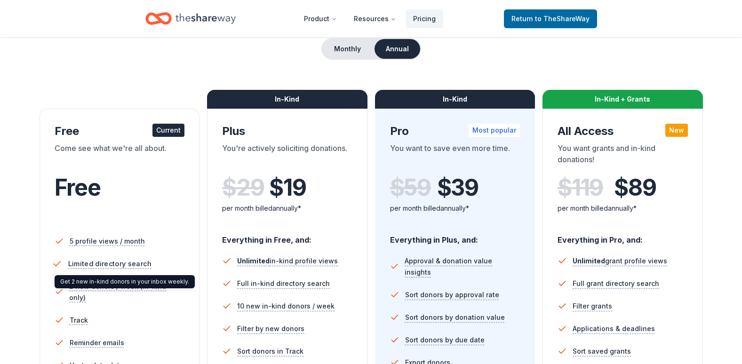
scroll to position [94, 0]
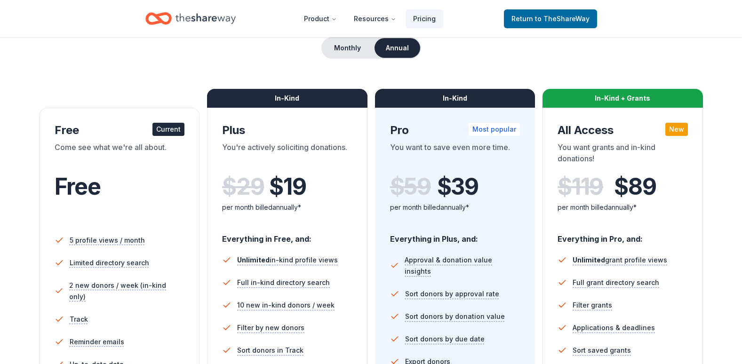
click at [139, 181] on div "Free" at bounding box center [120, 187] width 130 height 26
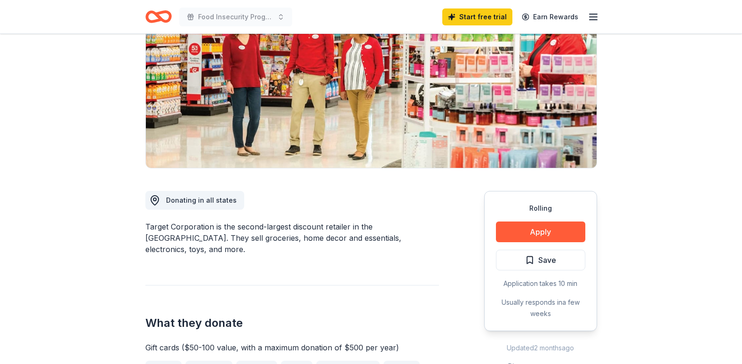
scroll to position [141, 0]
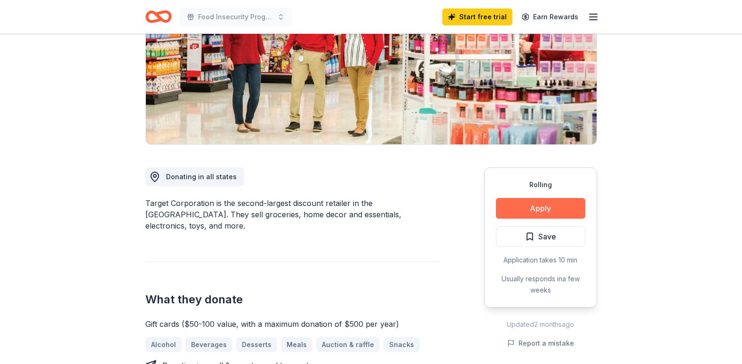
click at [522, 209] on button "Apply" at bounding box center [540, 208] width 89 height 21
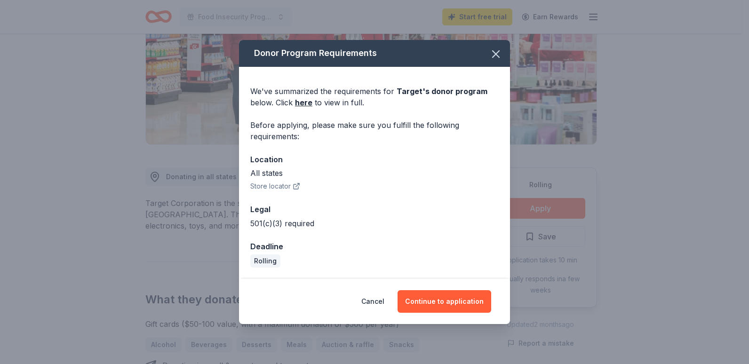
click at [266, 187] on button "Store locator" at bounding box center [275, 186] width 50 height 11
click at [436, 298] on button "Continue to application" at bounding box center [445, 301] width 94 height 23
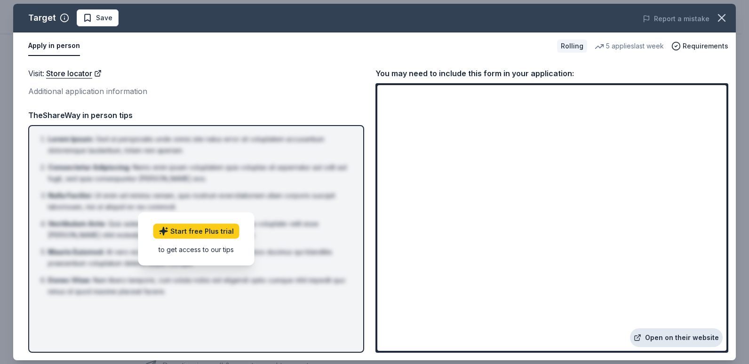
click at [678, 339] on link "Open on their website" at bounding box center [676, 337] width 93 height 19
click at [90, 23] on span "Save" at bounding box center [98, 17] width 30 height 11
click at [61, 16] on icon "button" at bounding box center [64, 17] width 9 height 9
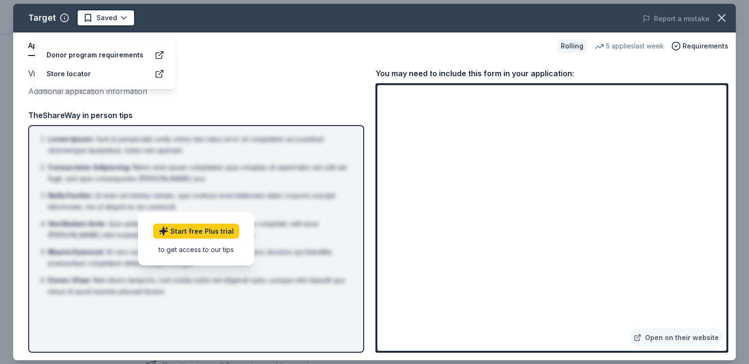
click at [225, 80] on div "Visit : Store locator" at bounding box center [196, 73] width 336 height 12
click at [625, 47] on div "5 applies last week" at bounding box center [629, 45] width 69 height 11
click at [330, 81] on div "Visit : Store locator Additional application information" at bounding box center [196, 82] width 336 height 31
click at [120, 91] on div "Additional application information" at bounding box center [196, 91] width 336 height 12
click at [721, 19] on icon "button" at bounding box center [721, 18] width 7 height 7
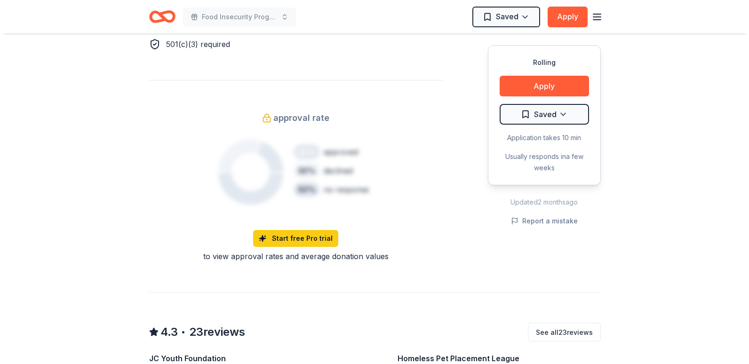
scroll to position [444, 0]
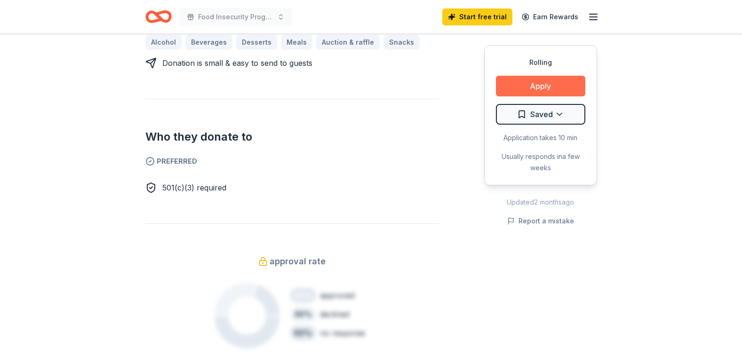
click at [569, 92] on button "Apply" at bounding box center [540, 86] width 89 height 21
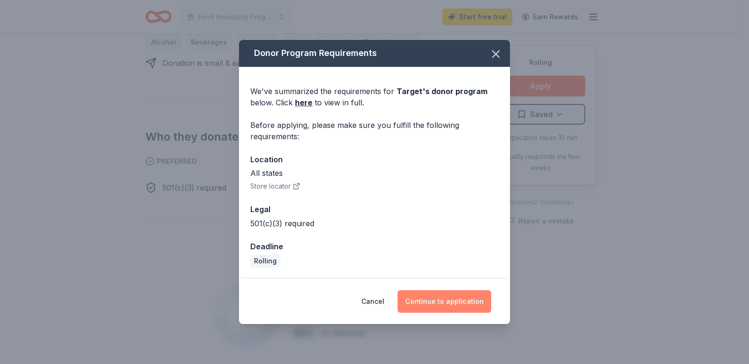
click at [456, 294] on button "Continue to application" at bounding box center [445, 301] width 94 height 23
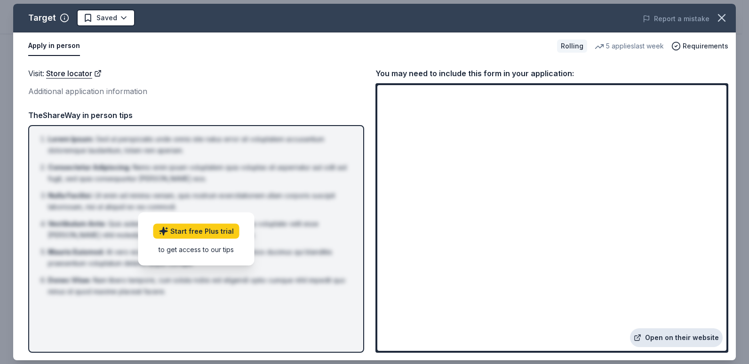
click at [683, 340] on link "Open on their website" at bounding box center [676, 337] width 93 height 19
